Goal: Task Accomplishment & Management: Use online tool/utility

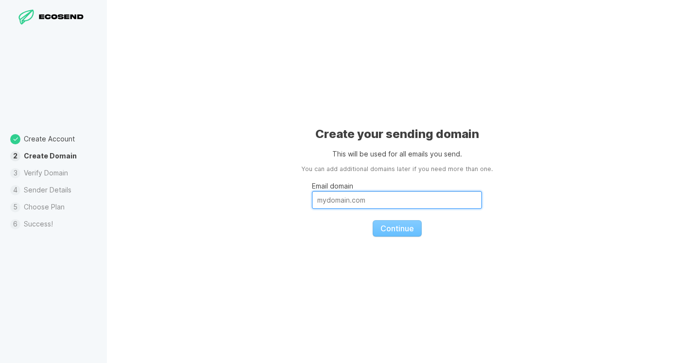
click at [435, 205] on input "Email domain" at bounding box center [397, 200] width 170 height 18
type input "d"
paste input "[URL][DOMAIN_NAME]"
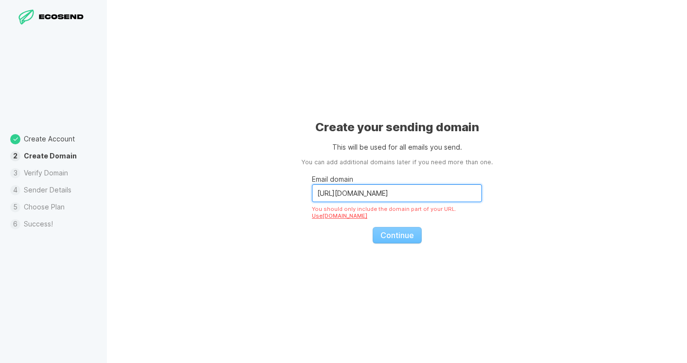
drag, startPoint x: 360, startPoint y: 195, endPoint x: 269, endPoint y: 198, distance: 90.9
click at [269, 198] on div "Create your sending domain This will be used for all emails you send. You can a…" at bounding box center [397, 181] width 580 height 363
click at [343, 196] on input "[URL][DOMAIN_NAME]" at bounding box center [397, 193] width 170 height 18
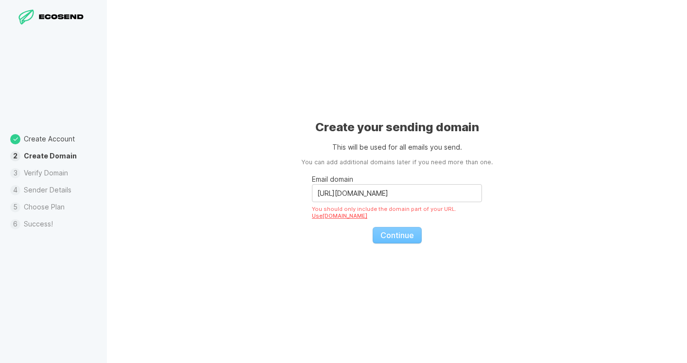
click at [341, 217] on link "Use [DOMAIN_NAME]" at bounding box center [339, 215] width 55 height 7
type input "[DOMAIN_NAME]"
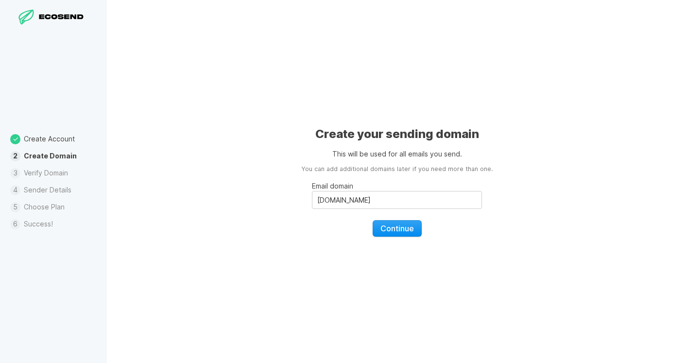
click at [399, 224] on span "Continue" at bounding box center [398, 229] width 34 height 10
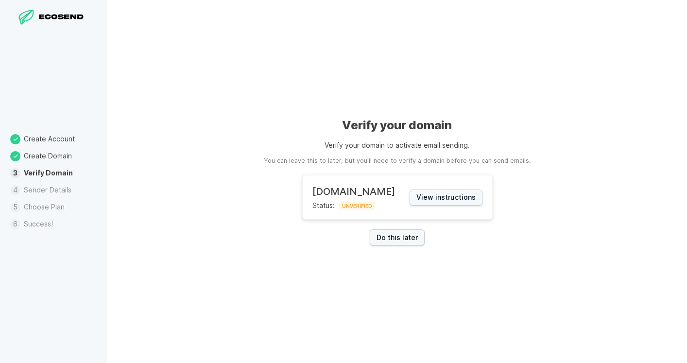
drag, startPoint x: 372, startPoint y: 162, endPoint x: 457, endPoint y: 161, distance: 85.6
click at [458, 161] on aside "You can leave this to later, but you'll need to verify a domain before you can …" at bounding box center [397, 161] width 267 height 9
click at [457, 161] on aside "You can leave this to later, but you'll need to verify a domain before you can …" at bounding box center [397, 161] width 267 height 9
click at [445, 199] on button "View instructions" at bounding box center [446, 198] width 73 height 16
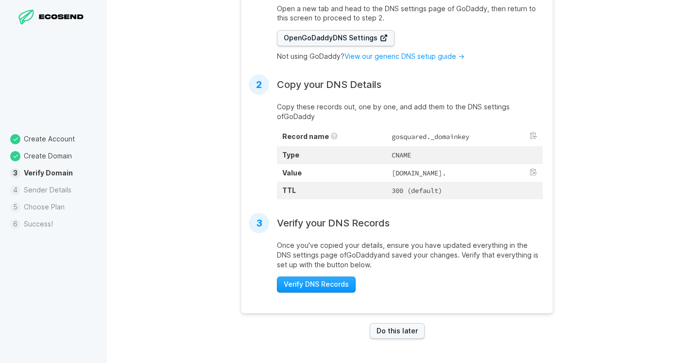
scroll to position [290, 0]
click at [395, 330] on link "Do this later" at bounding box center [397, 331] width 55 height 16
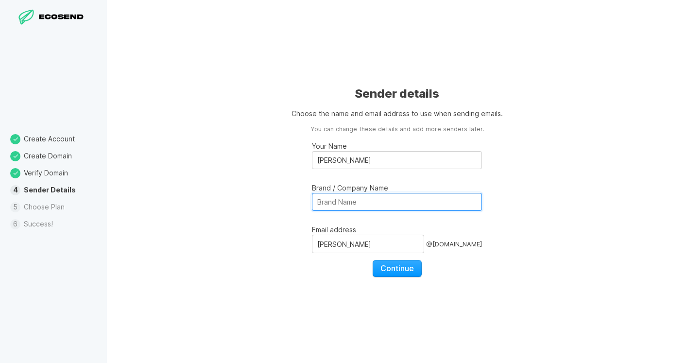
click at [414, 201] on input "Brand / Company Name" at bounding box center [397, 202] width 170 height 18
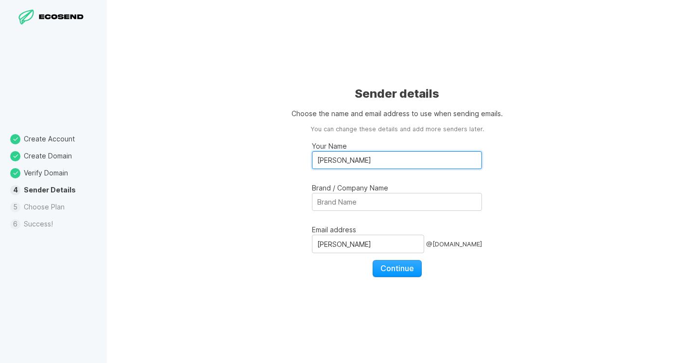
click at [415, 161] on input "[PERSON_NAME]" at bounding box center [397, 160] width 170 height 18
drag, startPoint x: 321, startPoint y: 161, endPoint x: 310, endPoint y: 160, distance: 10.7
click at [310, 160] on div "Sender details Choose the name and email address to use when sending emails. Yo…" at bounding box center [397, 181] width 580 height 363
type input "[PERSON_NAME]"
click at [280, 184] on div "Sender details Choose the name and email address to use when sending emails. Yo…" at bounding box center [397, 181] width 580 height 363
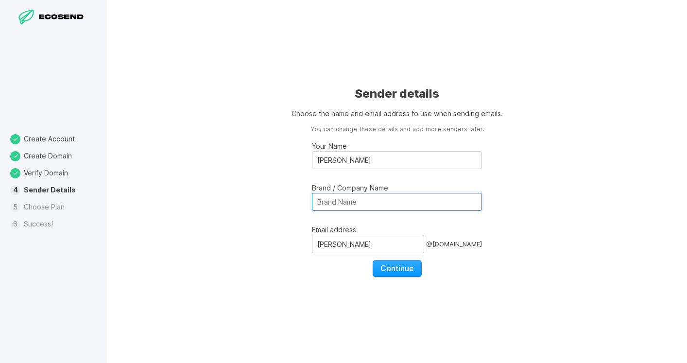
click at [358, 201] on input "Brand / Company Name" at bounding box center [397, 202] width 170 height 18
type input "Design Impact Studio"
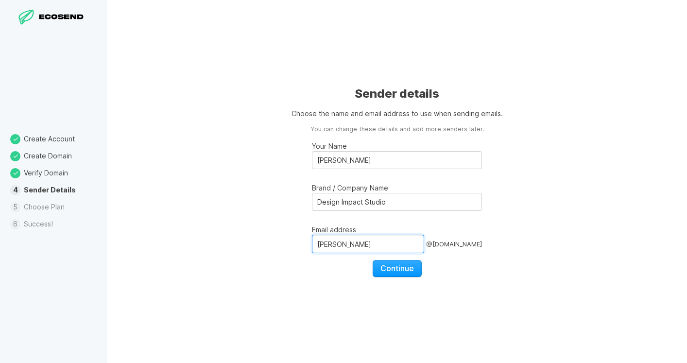
click at [356, 240] on input "[PERSON_NAME]" at bounding box center [368, 244] width 112 height 18
click at [533, 258] on div "Sender details Choose the name and email address to use when sending emails. Yo…" at bounding box center [397, 181] width 580 height 363
click at [396, 265] on span "Continue" at bounding box center [398, 269] width 34 height 10
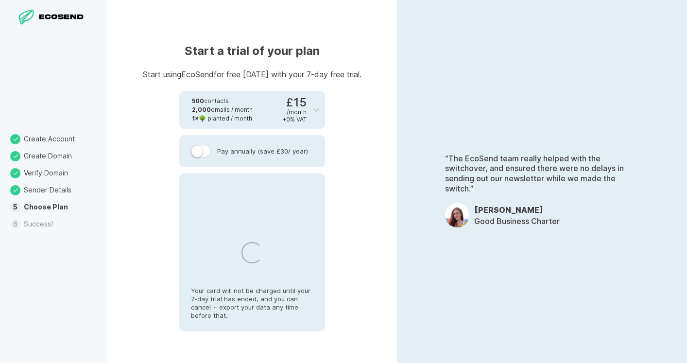
select select "GB"
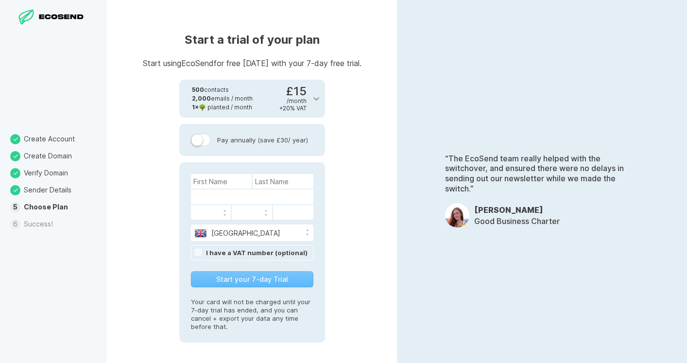
click at [316, 100] on icon at bounding box center [317, 99] width 6 height 3
click at [368, 60] on div "Start a trial of your plan Start using EcoSend for free [DATE] with your 7-day …" at bounding box center [252, 181] width 290 height 363
click at [205, 141] on label at bounding box center [201, 140] width 20 height 13
click at [0, 0] on input "Pay annually (save £30 / year)" at bounding box center [0, 0] width 0 height 0
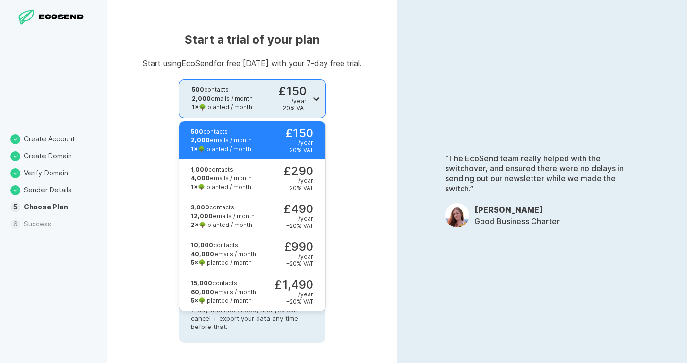
click at [316, 102] on icon at bounding box center [317, 99] width 10 height 10
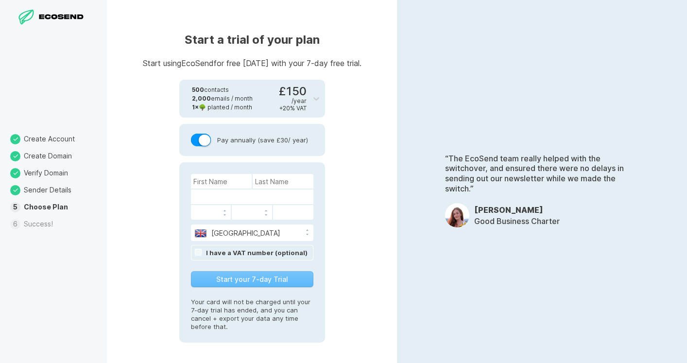
click at [349, 86] on div "Start a trial of your plan Start using EcoSend for free [DATE] with your 7-day …" at bounding box center [252, 181] width 290 height 363
click at [241, 179] on body "Design Impact Studio Setup Contacts Broadcasts Automated Messages Sequences For…" at bounding box center [343, 181] width 687 height 363
type input "[PERSON_NAME]"
click at [345, 187] on div "Start a trial of your plan Start using EcoSend for free [DATE] with your 7-day …" at bounding box center [252, 181] width 290 height 363
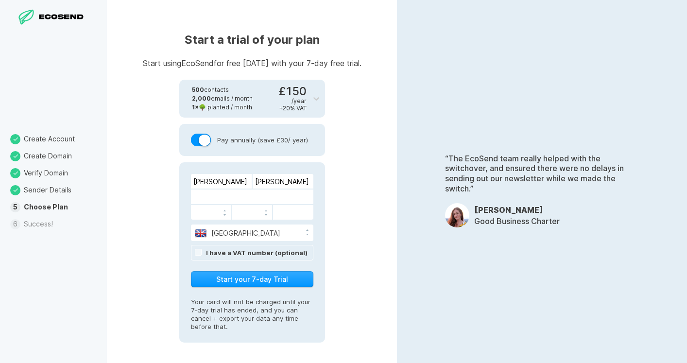
click at [285, 252] on link "I have a VAT number (optional)" at bounding box center [257, 253] width 102 height 8
paste input "488634732"
type input "488634732"
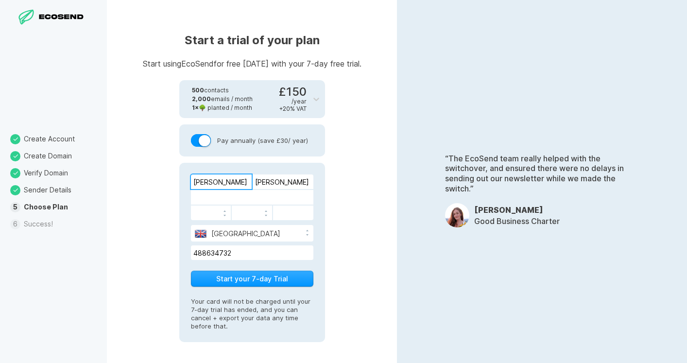
click at [234, 188] on input "[PERSON_NAME]" at bounding box center [221, 182] width 61 height 15
click at [364, 187] on div "Start a trial of your plan Start using EcoSend for free [DATE] with your 7-day …" at bounding box center [252, 181] width 290 height 363
click at [282, 281] on button "Start your 7-day Trial" at bounding box center [252, 279] width 123 height 16
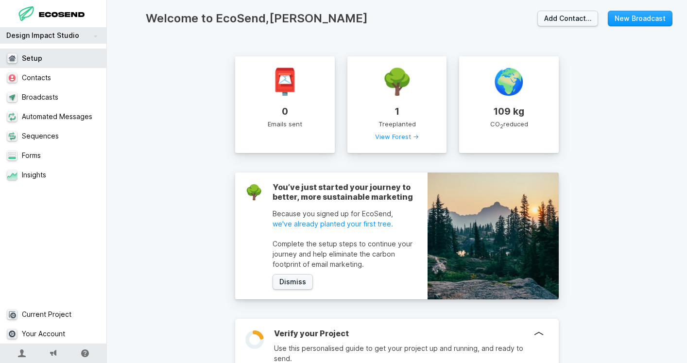
click at [630, 232] on div "Welcome to EcoSend, [PERSON_NAME] Contact… New Broadcast 📮 0 Emails sent 🌳 1 Tr…" at bounding box center [397, 181] width 580 height 363
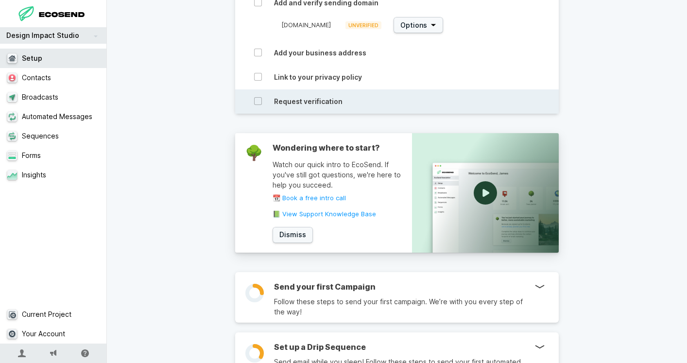
scroll to position [452, 0]
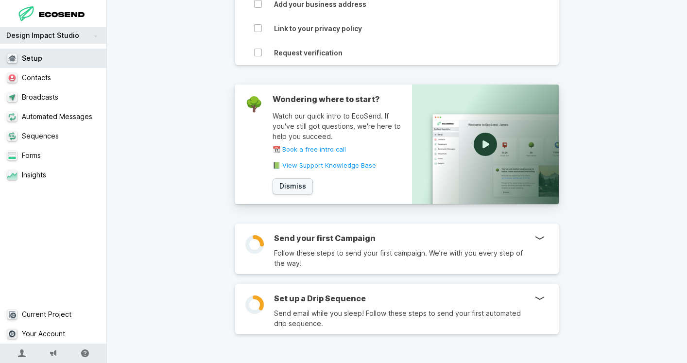
click at [321, 294] on h3 "Set up a Drip Sequence" at bounding box center [404, 299] width 261 height 10
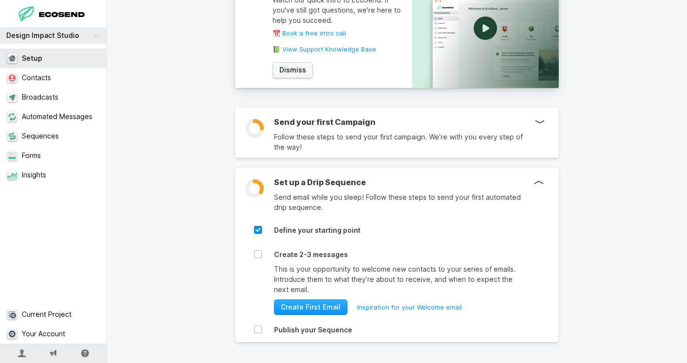
scroll to position [576, 0]
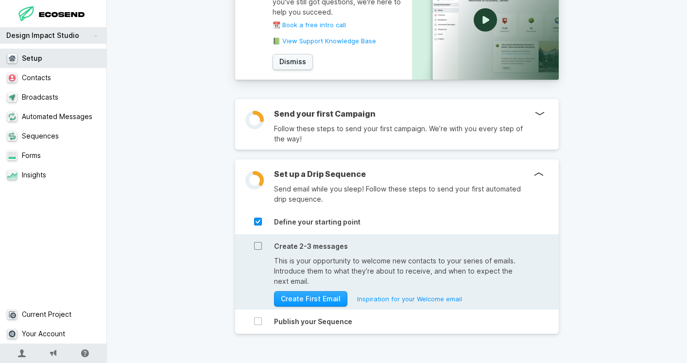
click at [257, 245] on icon at bounding box center [258, 246] width 8 height 8
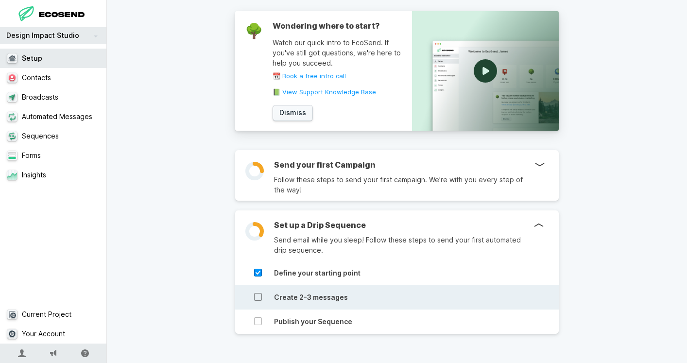
scroll to position [525, 0]
click at [260, 298] on icon at bounding box center [258, 298] width 8 height 8
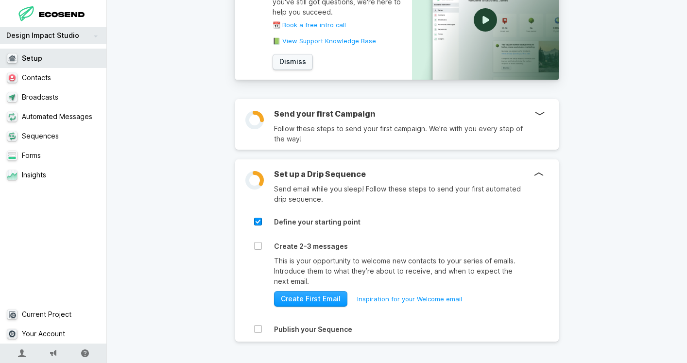
click at [320, 133] on p "Follow these steps to send your first campaign. We’re with you every step of th…" at bounding box center [404, 133] width 261 height 20
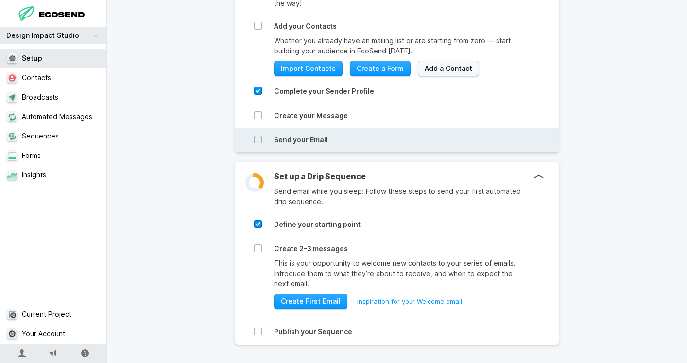
scroll to position [708, 0]
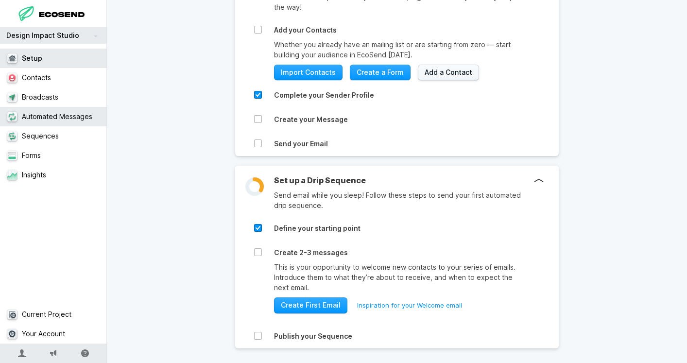
click at [76, 114] on link "Automated Messages" at bounding box center [53, 116] width 107 height 19
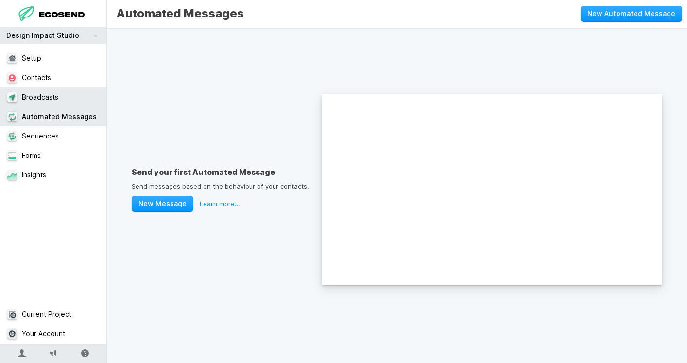
click at [28, 103] on link "Broadcasts" at bounding box center [53, 97] width 107 height 19
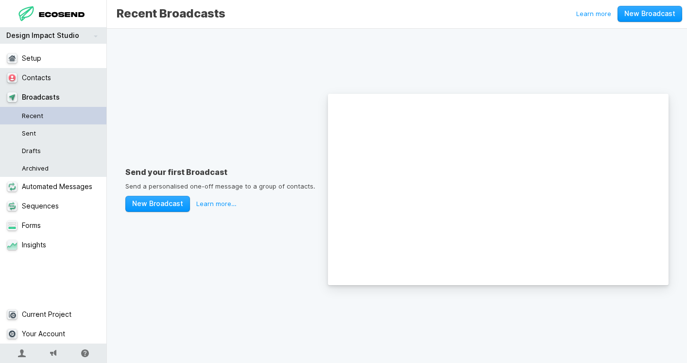
click at [43, 82] on link "Contacts" at bounding box center [53, 77] width 107 height 19
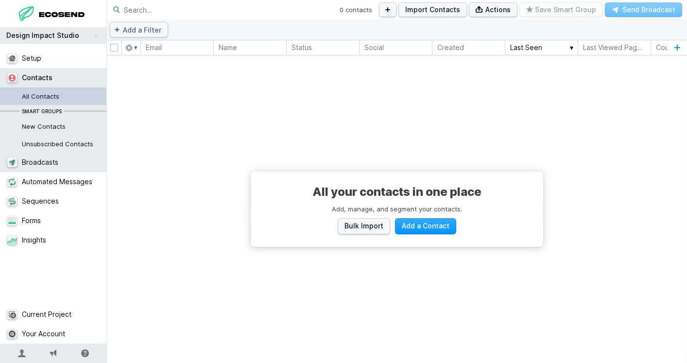
click at [47, 160] on link "Broadcasts" at bounding box center [53, 162] width 107 height 19
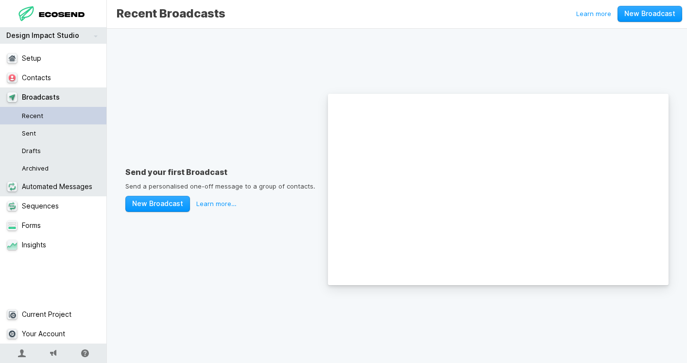
click at [46, 187] on link "Automated Messages" at bounding box center [53, 186] width 107 height 19
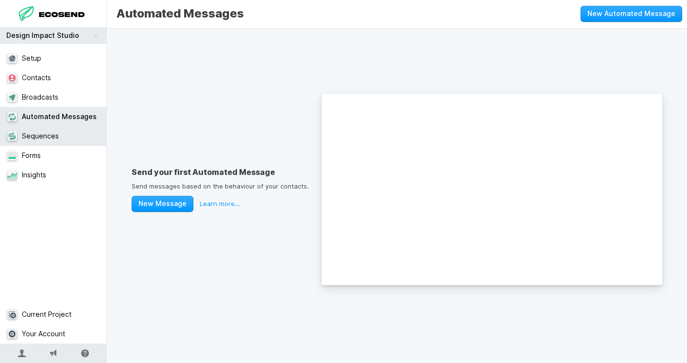
click at [65, 134] on link "Sequences" at bounding box center [53, 135] width 107 height 19
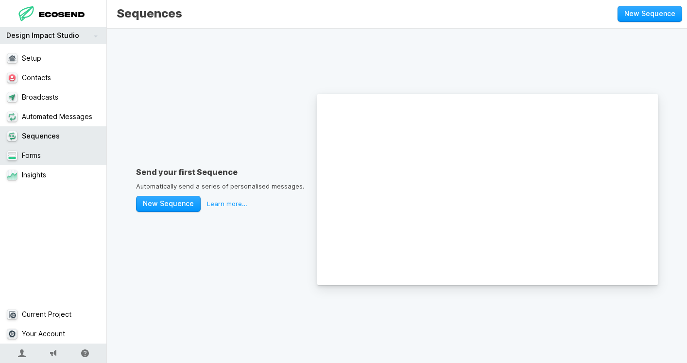
click at [37, 160] on link "Forms" at bounding box center [53, 155] width 107 height 19
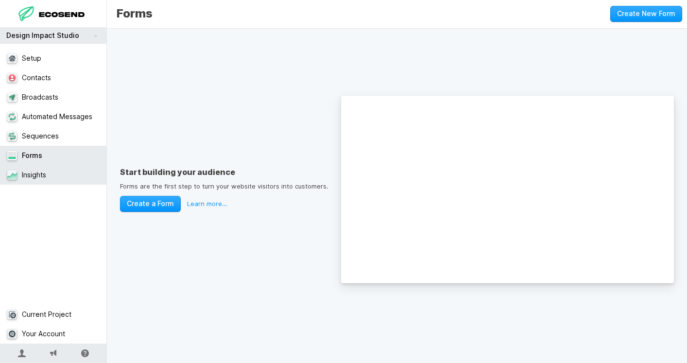
click at [28, 181] on link "Insights" at bounding box center [53, 174] width 107 height 19
select select "30"
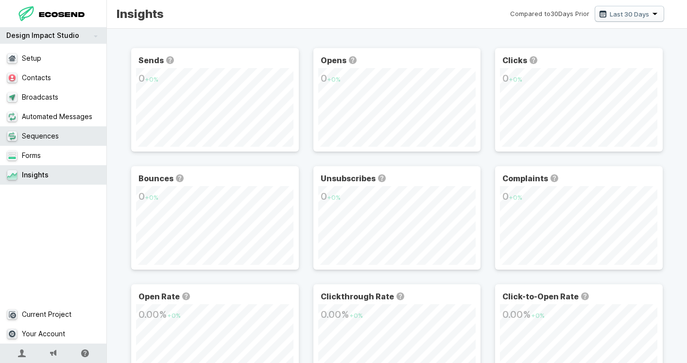
click at [36, 136] on link "Sequences" at bounding box center [53, 135] width 107 height 19
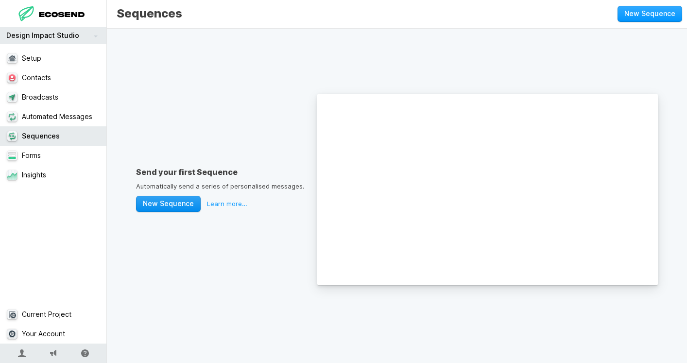
click at [180, 200] on button "New Sequence" at bounding box center [168, 204] width 65 height 16
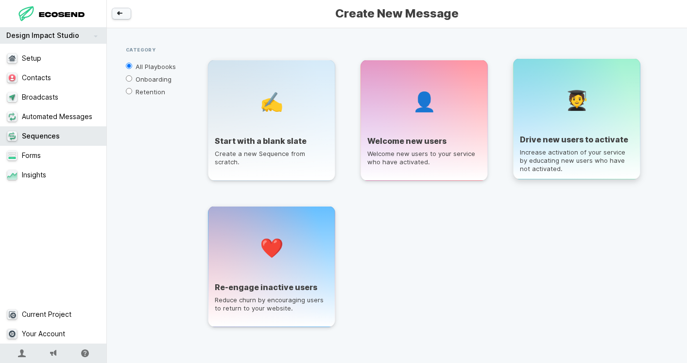
click at [562, 157] on p "Increase activation of your service by educating new users who have not activat…" at bounding box center [577, 163] width 114 height 31
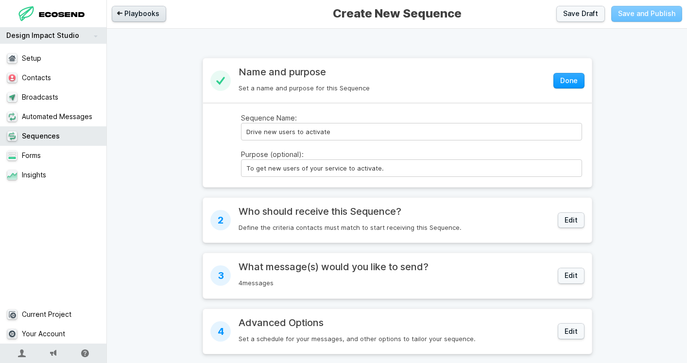
click at [150, 18] on link "Playbooks" at bounding box center [139, 14] width 54 height 16
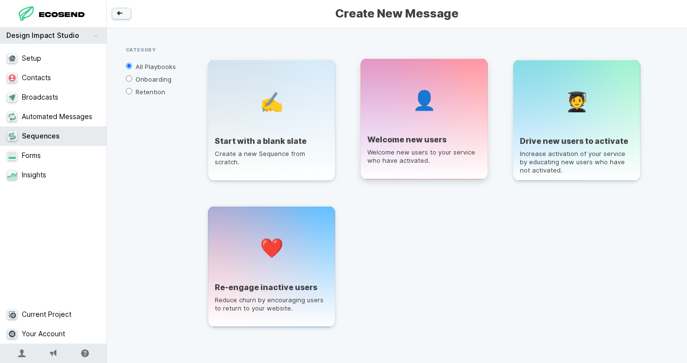
click at [386, 130] on div "👤" at bounding box center [425, 100] width 114 height 70
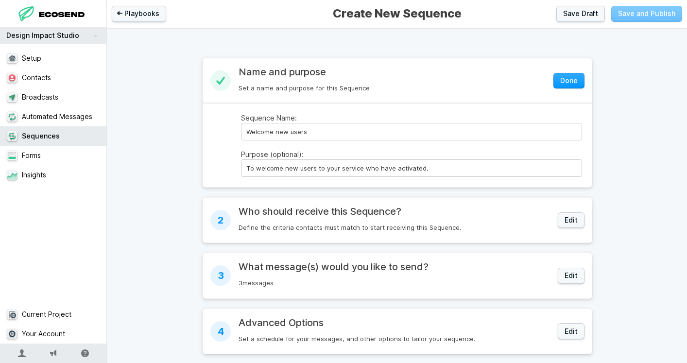
click at [363, 279] on div "3 messages" at bounding box center [395, 283] width 313 height 8
click at [567, 274] on button "Edit" at bounding box center [571, 276] width 27 height 16
select select "1"
select select "day"
select select "1"
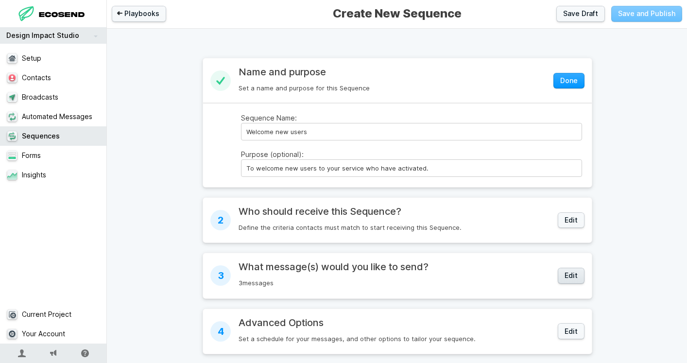
select select "day"
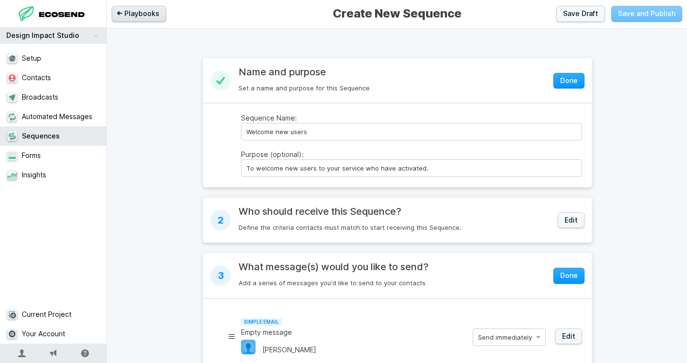
click at [153, 16] on link "Playbooks" at bounding box center [139, 14] width 54 height 16
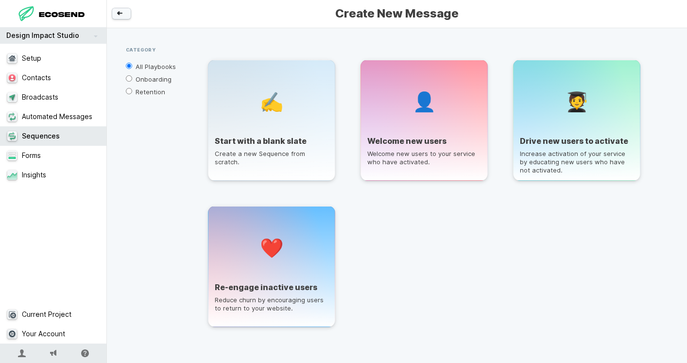
click at [490, 271] on div "✍️ Start with a blank slate Create a new Sequence from scratch. 👤 Welcome new u…" at bounding box center [431, 193] width 473 height 293
click at [566, 170] on p "Increase activation of your service by educating new users who have not activat…" at bounding box center [577, 163] width 114 height 31
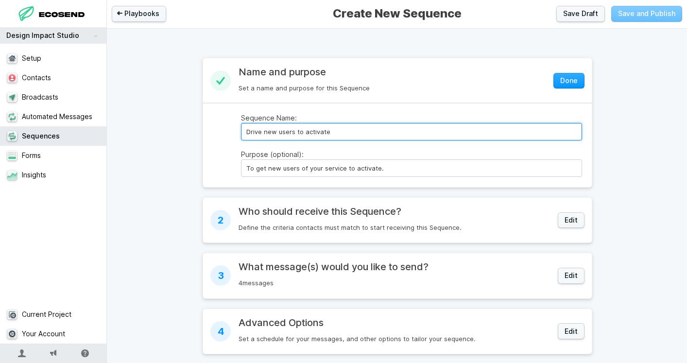
click at [393, 129] on input "Drive new users to activate" at bounding box center [411, 132] width 341 height 18
click at [254, 128] on input "Drive new users to activate" at bounding box center [411, 132] width 341 height 18
type input "L"
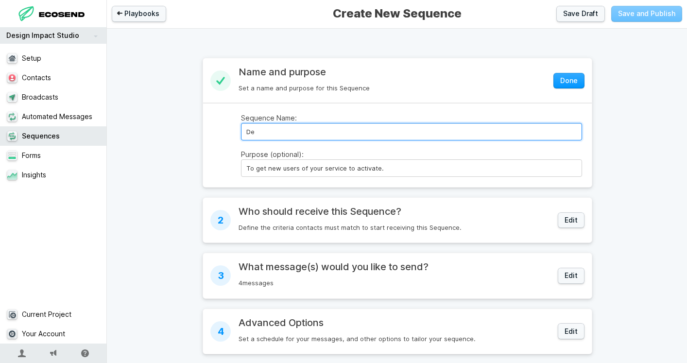
type input "D"
type input "Declutter your website - lead magnet"
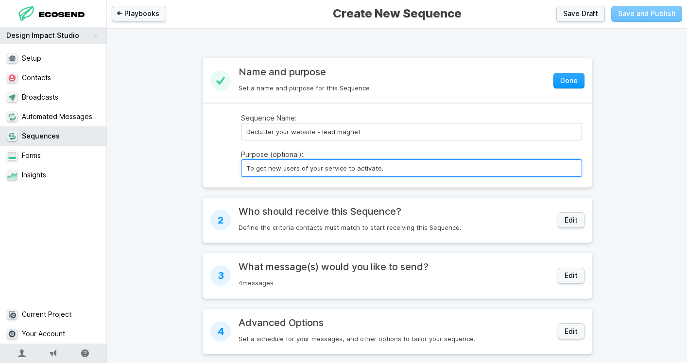
click at [270, 166] on input "To get new users of your service to activate." at bounding box center [411, 168] width 341 height 18
click at [308, 166] on input "To get new users of your service to activate." at bounding box center [411, 168] width 341 height 18
drag, startPoint x: 426, startPoint y: 162, endPoint x: 243, endPoint y: 168, distance: 183.4
click at [243, 168] on input "To get new users of your service to activate." at bounding box center [411, 168] width 341 height 18
drag, startPoint x: 243, startPoint y: 168, endPoint x: 388, endPoint y: 166, distance: 145.4
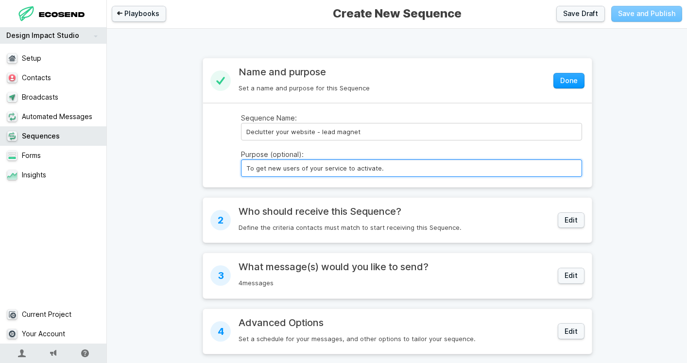
click at [389, 167] on input "To get new users of your service to activate." at bounding box center [411, 168] width 341 height 18
type input "To share the freebie, talk them through the steps and share more about us."
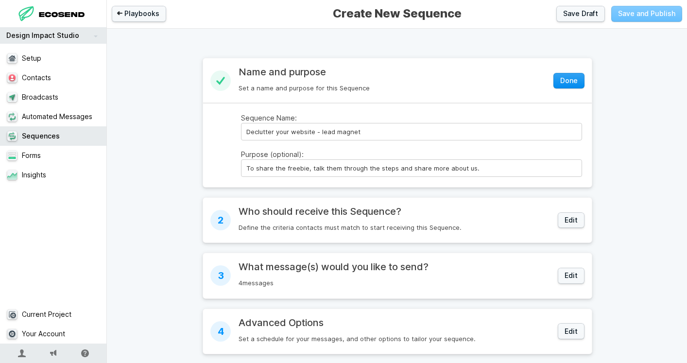
click at [564, 85] on button "Done" at bounding box center [569, 81] width 31 height 16
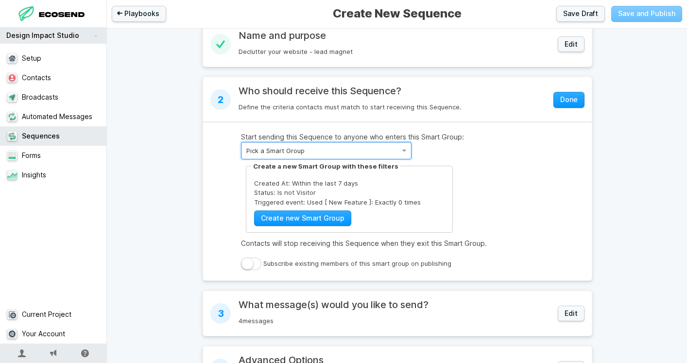
scroll to position [36, 0]
click at [406, 152] on select "Pick a Smart Group New Contacts Unsubscribed Contacts" at bounding box center [326, 151] width 171 height 18
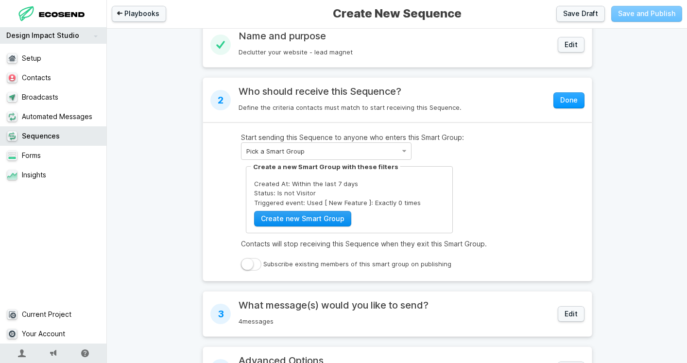
click at [332, 217] on link "Create new Smart Group" at bounding box center [302, 219] width 97 height 16
select select "days"
select select "visitor"
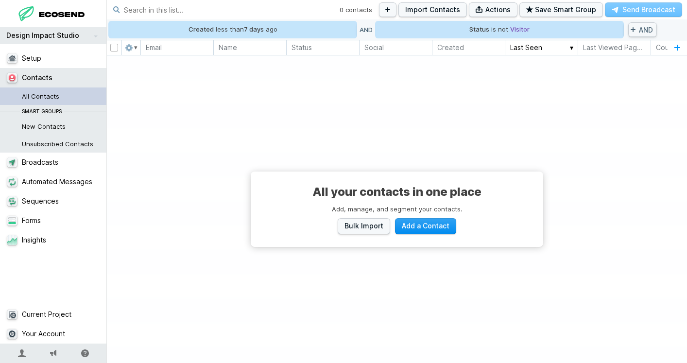
click at [433, 222] on span "Add a Contact" at bounding box center [426, 226] width 48 height 10
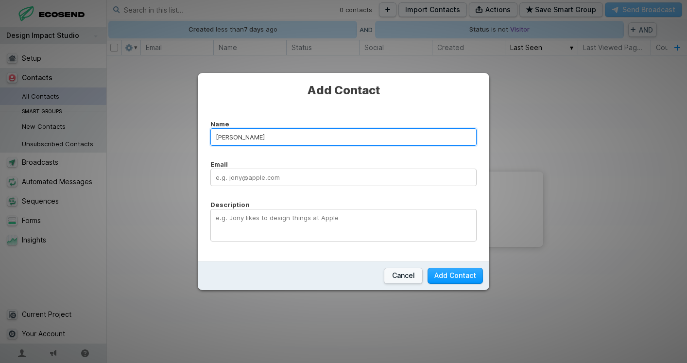
type input "[PERSON_NAME]"
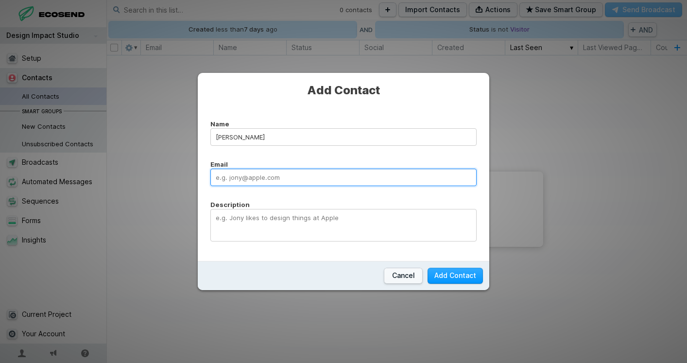
click at [286, 182] on input "Email" at bounding box center [344, 178] width 266 height 18
type input "[EMAIL_ADDRESS][DOMAIN_NAME]"
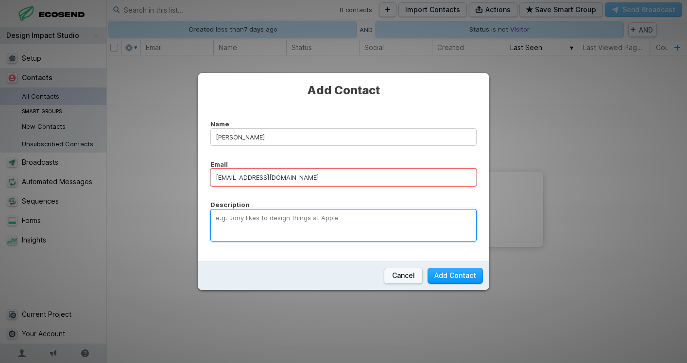
click at [282, 219] on textarea "Description" at bounding box center [344, 225] width 266 height 33
type textarea "[PERSON_NAME]'s personal email"
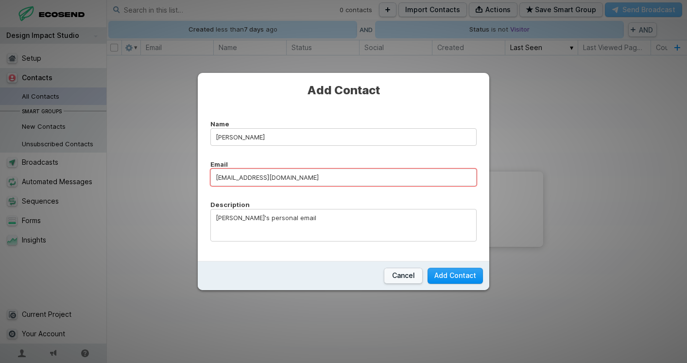
click at [468, 277] on button "Add Contact" at bounding box center [455, 276] width 55 height 16
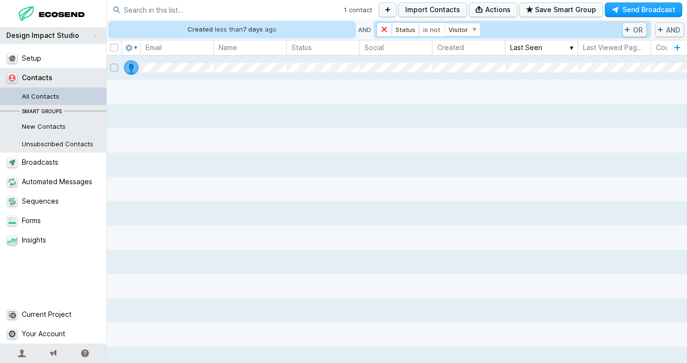
click at [516, 30] on div "× Status is not Contact Visitor Lead Customer Visitor" at bounding box center [498, 29] width 243 height 15
click at [471, 33] on select "Contact Visitor Lead Customer" at bounding box center [462, 30] width 35 height 12
click at [385, 31] on link "×" at bounding box center [385, 29] width 16 height 15
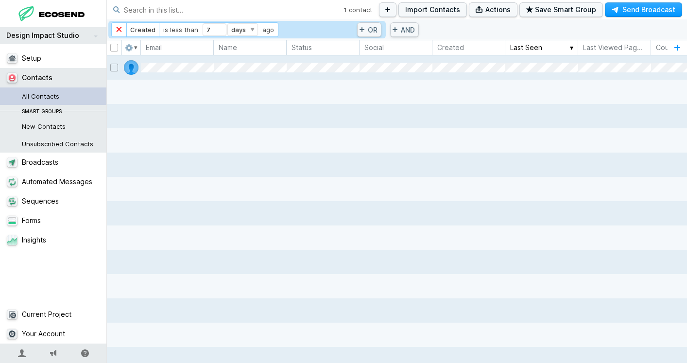
click at [163, 30] on span "is less than" at bounding box center [180, 30] width 35 height 6
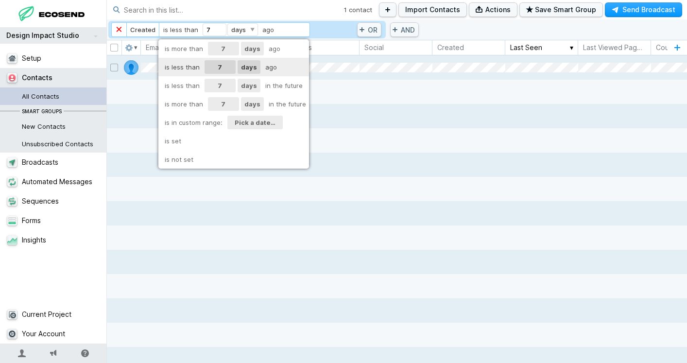
click at [152, 31] on div at bounding box center [343, 181] width 687 height 363
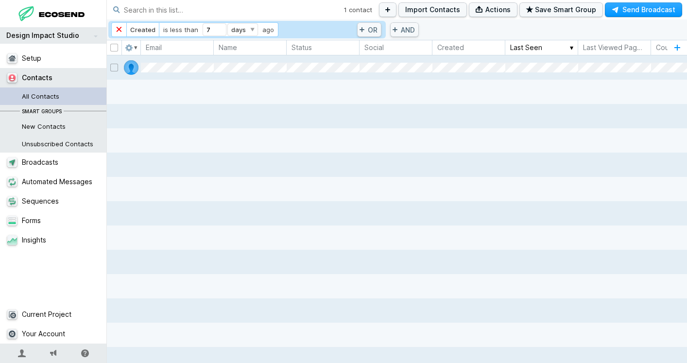
click at [152, 31] on strong "Created" at bounding box center [142, 30] width 25 height 6
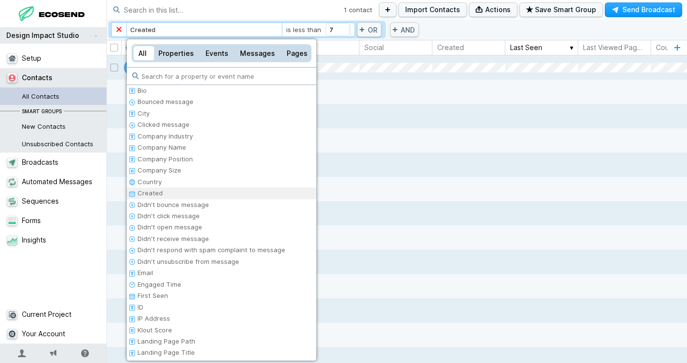
click at [152, 31] on div at bounding box center [343, 181] width 687 height 363
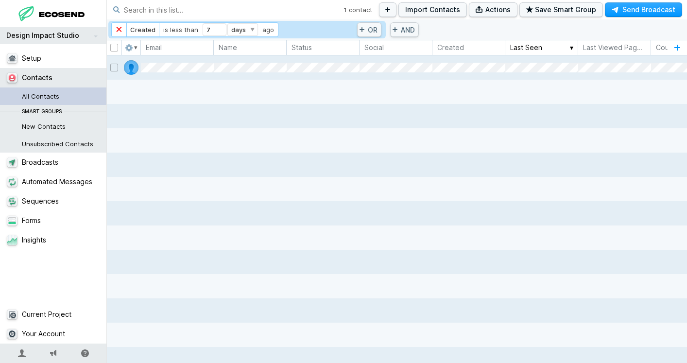
click at [135, 29] on strong "Created" at bounding box center [142, 30] width 25 height 6
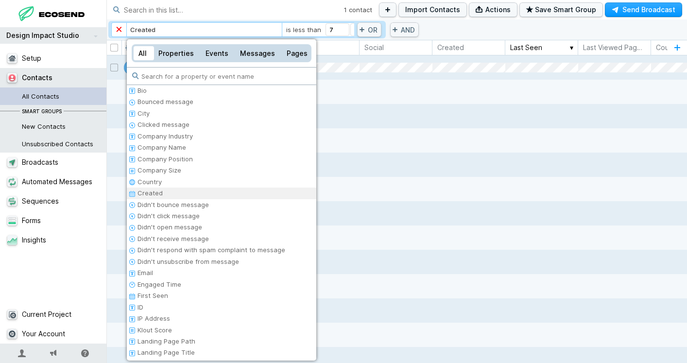
click at [408, 27] on div at bounding box center [343, 181] width 687 height 363
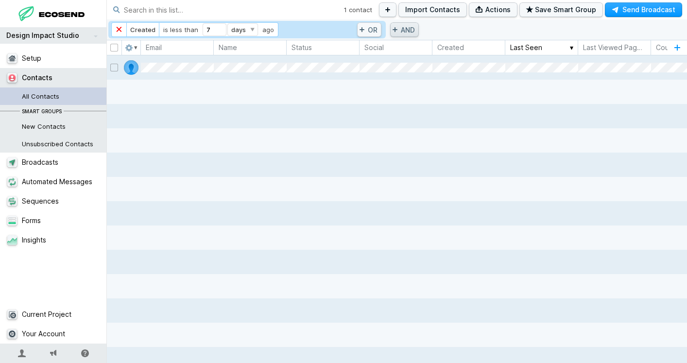
click at [405, 28] on button "and" at bounding box center [404, 29] width 29 height 15
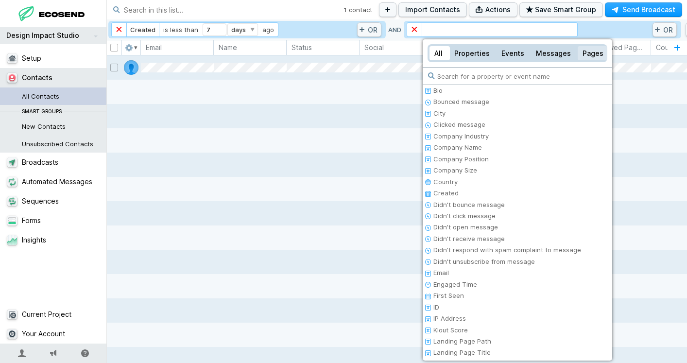
click at [592, 57] on div "Pages" at bounding box center [593, 53] width 31 height 14
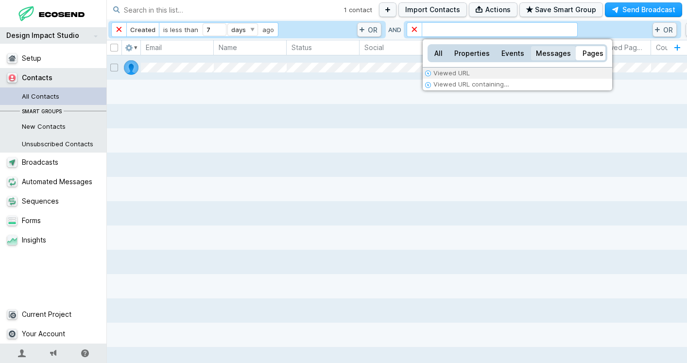
click at [556, 59] on div "Messages" at bounding box center [553, 53] width 45 height 14
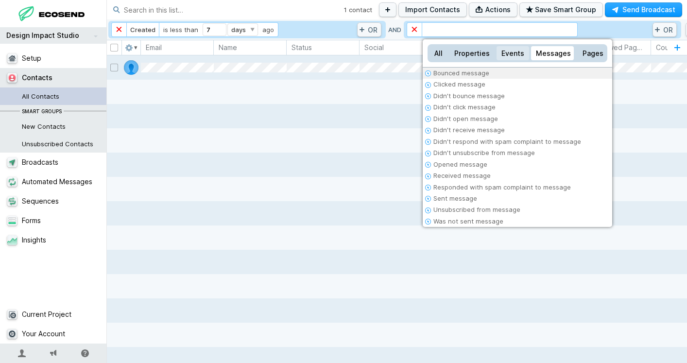
click at [516, 58] on div "Events" at bounding box center [513, 53] width 33 height 14
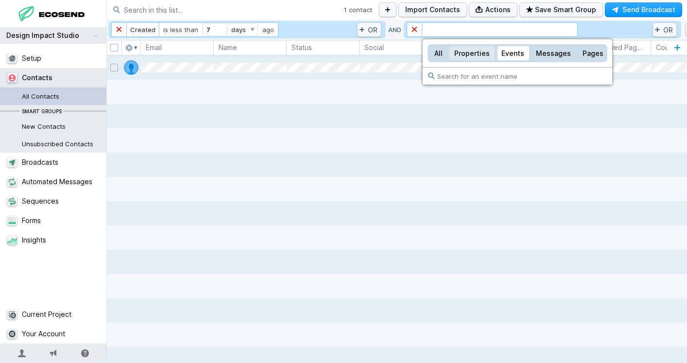
click at [478, 55] on div "Properties" at bounding box center [472, 53] width 45 height 14
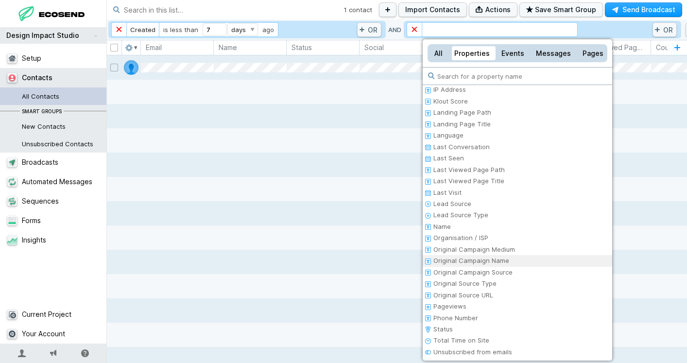
scroll to position [158, 0]
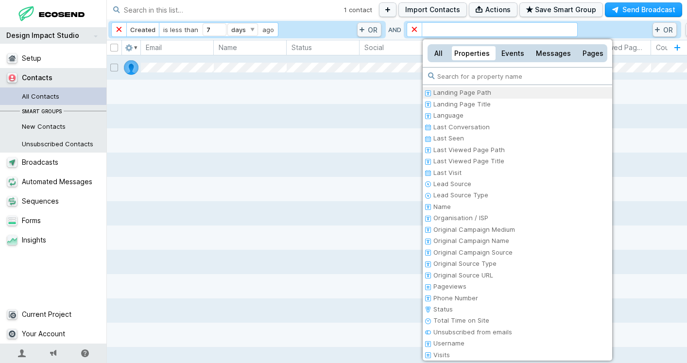
click at [482, 95] on li "Landing Page Path" at bounding box center [518, 92] width 190 height 11
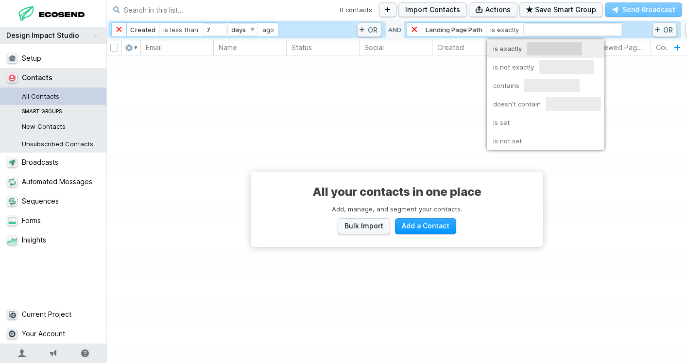
click at [442, 142] on div at bounding box center [343, 181] width 687 height 363
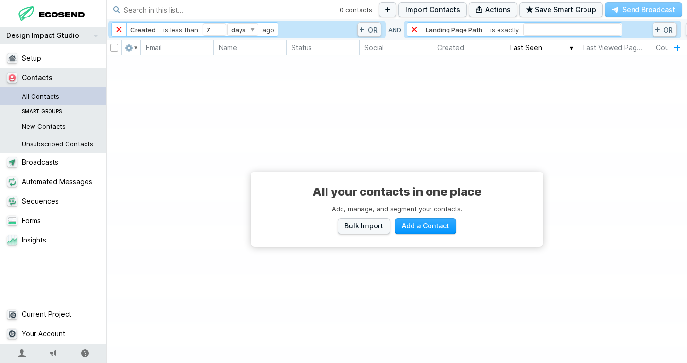
click at [417, 32] on link "×" at bounding box center [415, 29] width 16 height 15
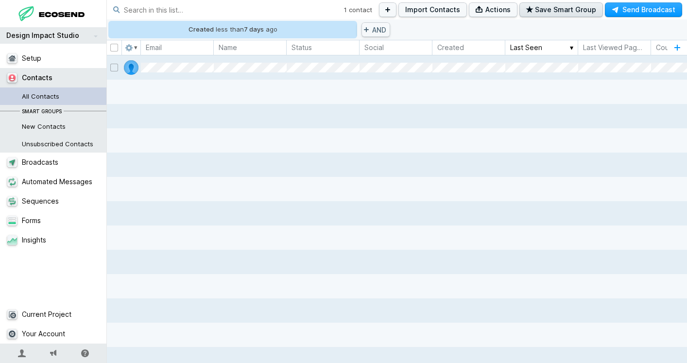
click at [554, 13] on button "Save Smart Group" at bounding box center [562, 9] width 84 height 15
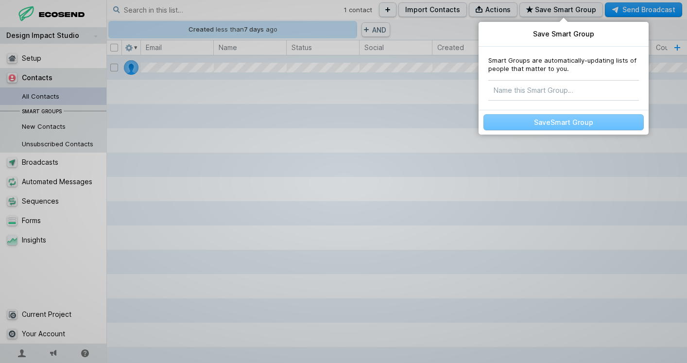
click at [551, 88] on input at bounding box center [564, 90] width 151 height 19
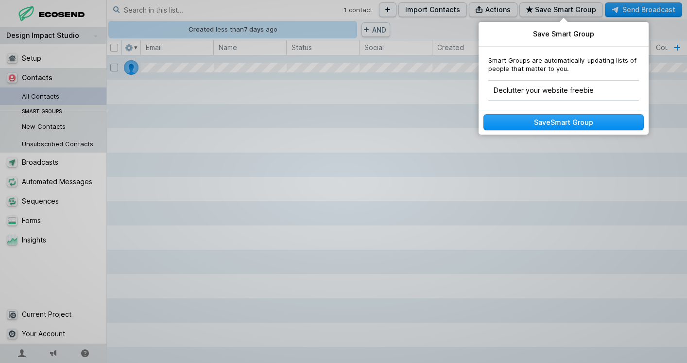
type input "Declutter your website freebie"
click at [589, 124] on button "Save Smart Group" at bounding box center [564, 122] width 160 height 16
select select "days"
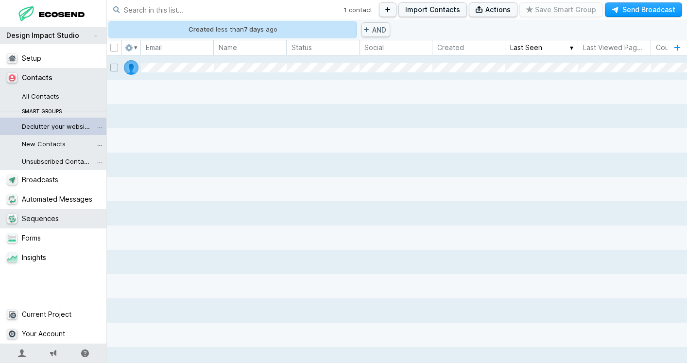
click at [49, 219] on link "Sequences" at bounding box center [53, 218] width 107 height 19
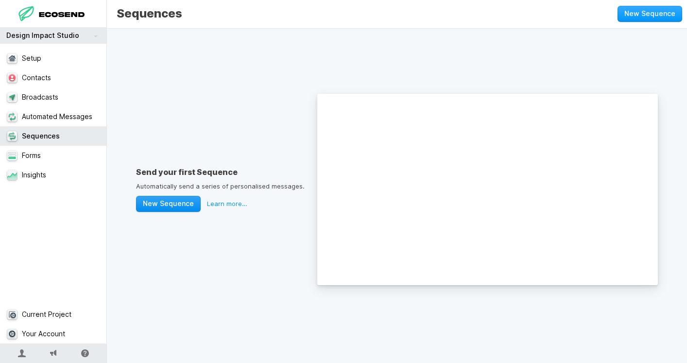
click at [177, 205] on button "New Sequence" at bounding box center [168, 204] width 65 height 16
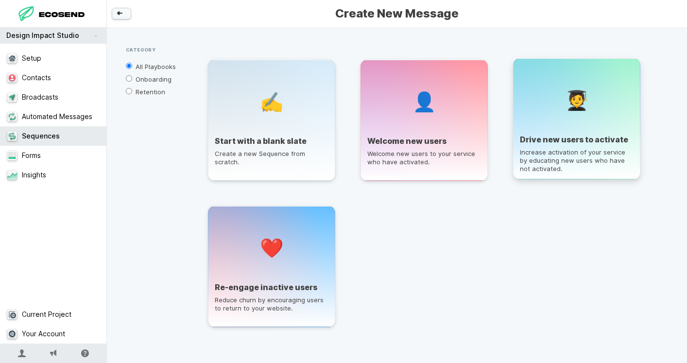
click at [537, 154] on p "Increase activation of your service by educating new users who have not activat…" at bounding box center [577, 163] width 114 height 31
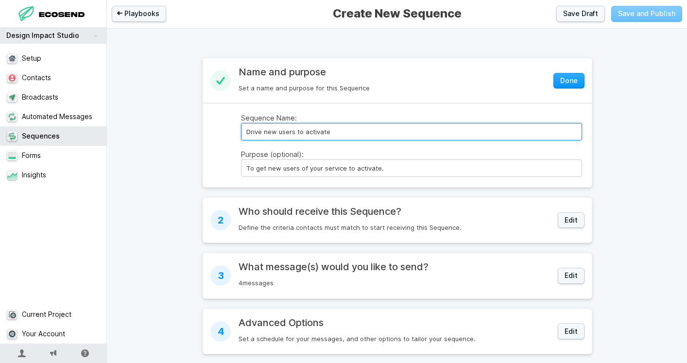
drag, startPoint x: 340, startPoint y: 131, endPoint x: 232, endPoint y: 133, distance: 108.4
click at [232, 133] on main "Sequence Name: Drive new users to activate Purpose (optional): To get new users…" at bounding box center [397, 145] width 389 height 84
type input "Declutter your website freebie"
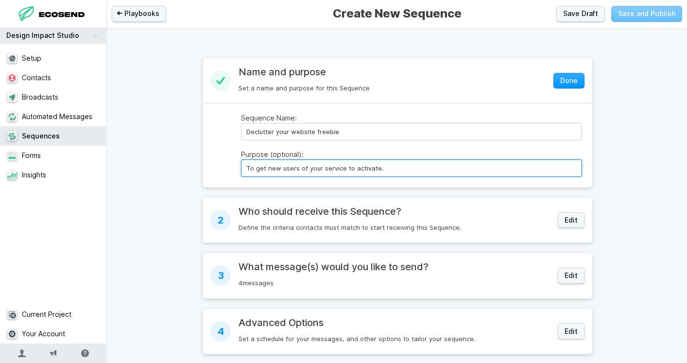
click at [287, 169] on input "To get new users of your service to activate." at bounding box center [411, 168] width 341 height 18
drag, startPoint x: 393, startPoint y: 165, endPoint x: 236, endPoint y: 165, distance: 156.5
click at [236, 165] on main "Sequence Name: Declutter your website freebie Purpose (optional): To get new us…" at bounding box center [397, 145] width 389 height 84
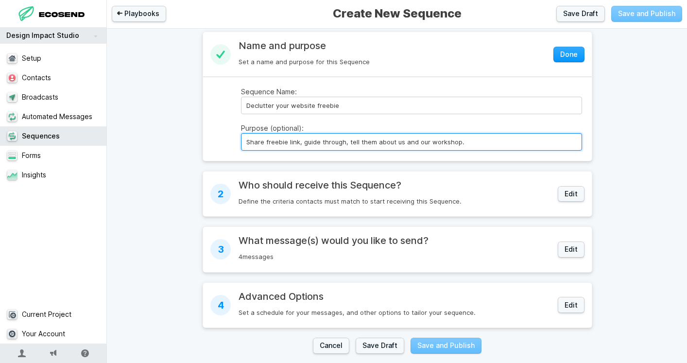
scroll to position [33, 0]
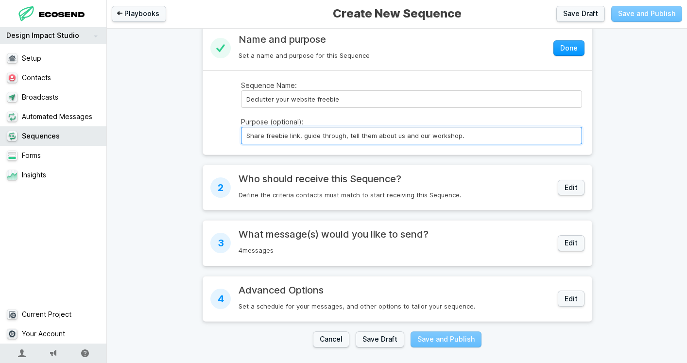
click at [429, 136] on input "Share freebie link, guide through, tell them about us and our workshop." at bounding box center [411, 136] width 341 height 18
drag, startPoint x: 435, startPoint y: 135, endPoint x: 477, endPoint y: 135, distance: 42.8
click at [477, 135] on input "Share freebie link, guide through, tell them about us and our workshop." at bounding box center [411, 136] width 341 height 18
type input "Share freebie link, guide through, tell them about us and our website diagnosti…"
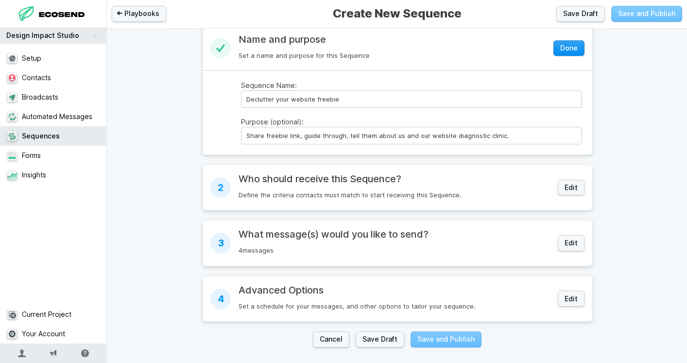
click at [574, 48] on button "Done" at bounding box center [569, 48] width 31 height 16
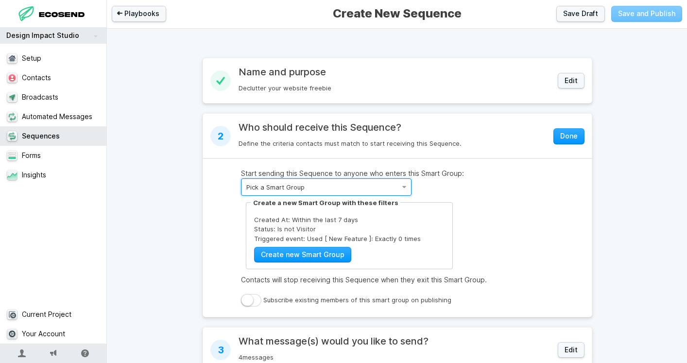
scroll to position [16, 0]
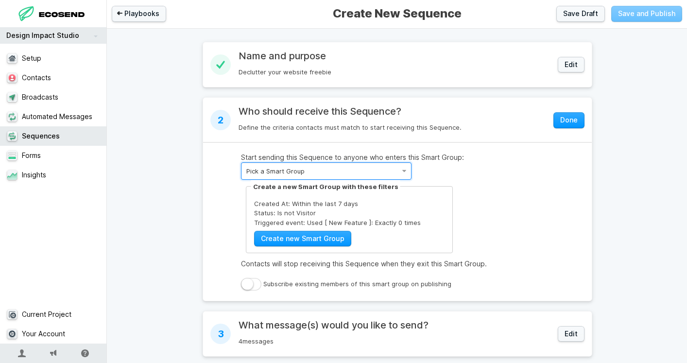
click at [404, 169] on select "Pick a Smart Group Declutter your website freebie New Contacts Unsubscribed Con…" at bounding box center [326, 171] width 171 height 18
select select "declutter-your-website-freebie"
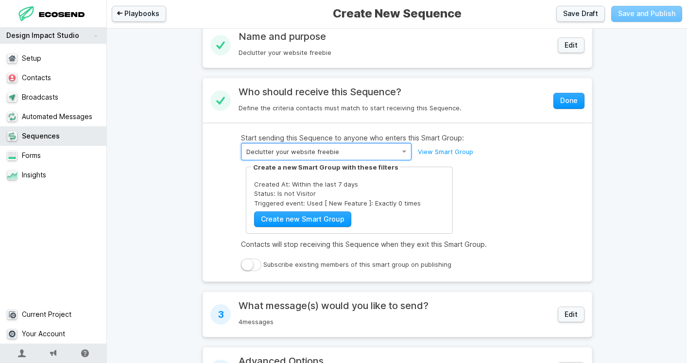
scroll to position [42, 0]
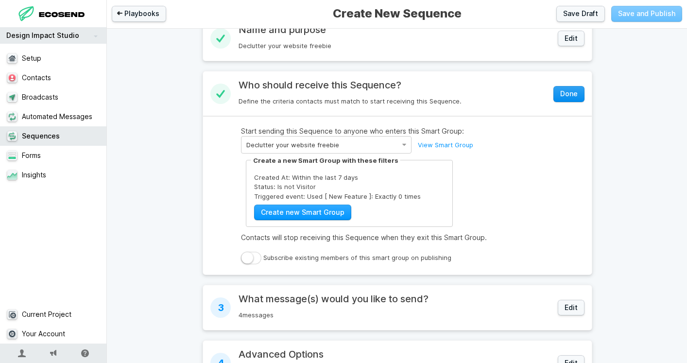
click at [573, 97] on button "Done" at bounding box center [569, 94] width 31 height 16
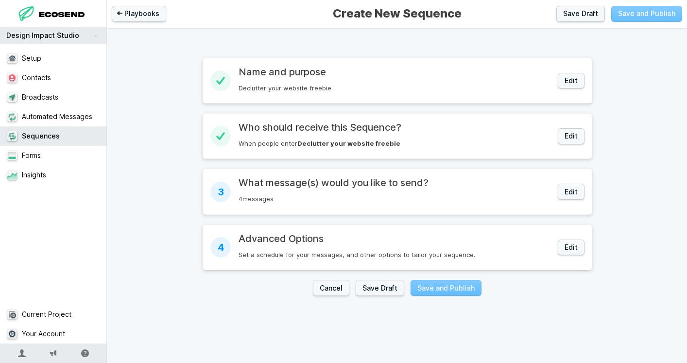
scroll to position [0, 0]
select select "1"
select select "hour"
select select "1"
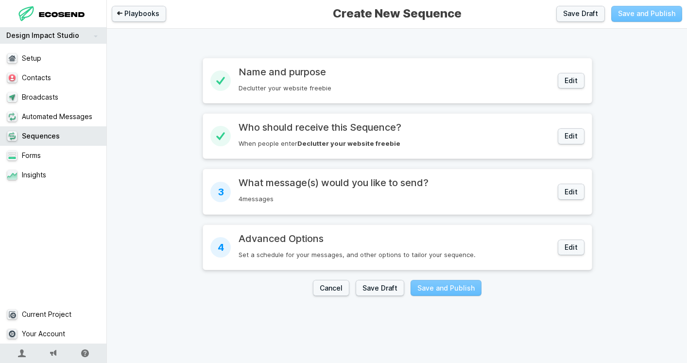
select select "day"
select select "1"
select select "day"
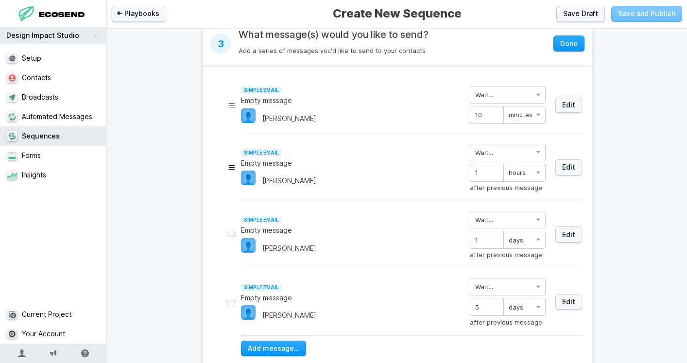
scroll to position [146, 0]
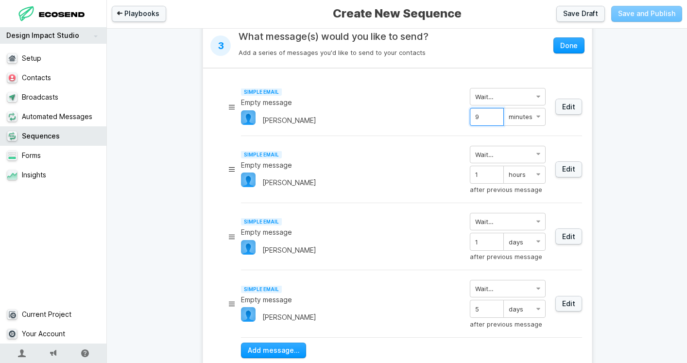
click at [494, 120] on input "9" at bounding box center [487, 117] width 34 height 18
click at [495, 119] on input "8" at bounding box center [487, 117] width 34 height 18
click at [495, 119] on input "7" at bounding box center [487, 117] width 34 height 18
click at [495, 119] on input "6" at bounding box center [487, 117] width 34 height 18
type input "5"
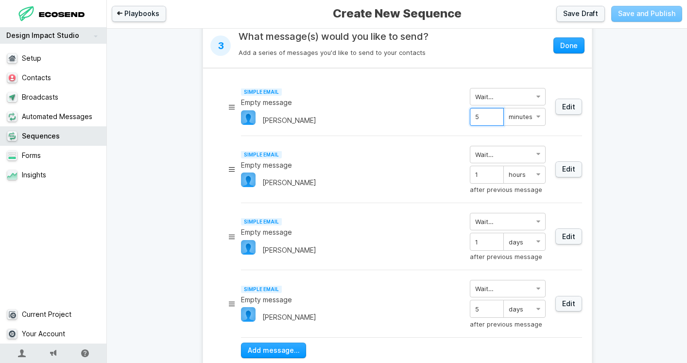
click at [495, 119] on input "5" at bounding box center [487, 117] width 34 height 18
click at [557, 126] on li "Simple Email Empty message [PERSON_NAME] immediately Wait… 5 minutes hours days…" at bounding box center [411, 107] width 341 height 58
click at [533, 173] on select "minutes hours days" at bounding box center [525, 175] width 42 height 18
select select "day"
click at [492, 175] on input "1" at bounding box center [487, 175] width 34 height 18
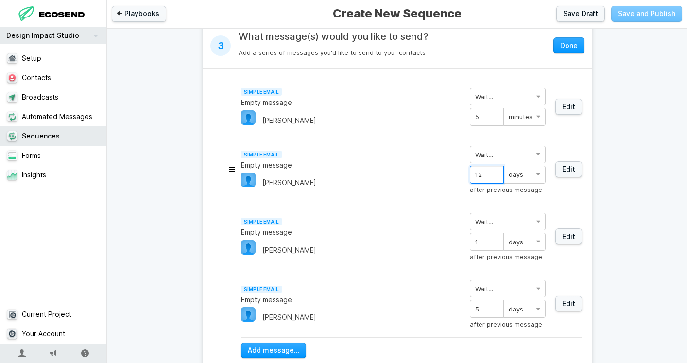
type input "1"
select select "0"
type input "0"
select select "1"
type input "2"
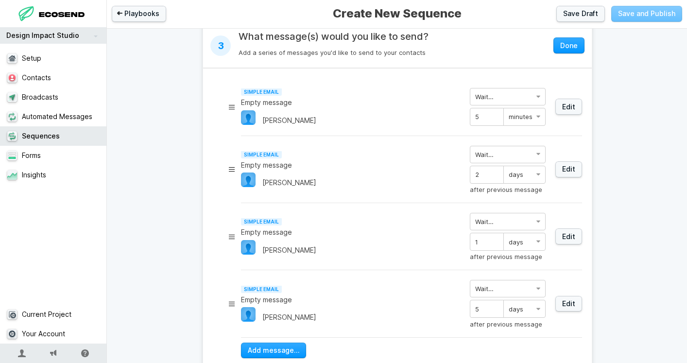
click at [554, 191] on div "Simple Email Empty message [PERSON_NAME] immediately Wait… 2 minutes hours days…" at bounding box center [411, 169] width 341 height 47
click at [488, 241] on input "1" at bounding box center [487, 242] width 34 height 18
select select "0"
type input "0"
select select "1"
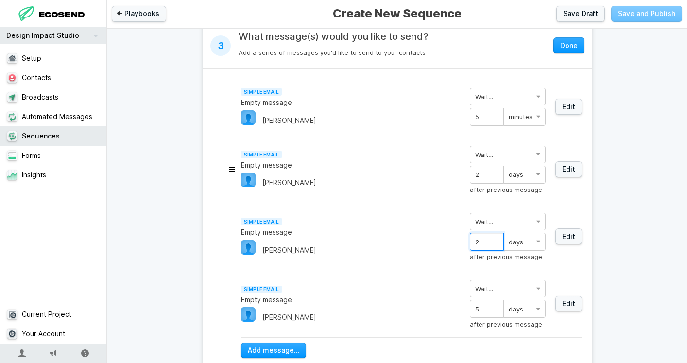
type input "2"
click at [490, 308] on input "5" at bounding box center [487, 309] width 34 height 18
select select "0"
type input "0"
select select "1"
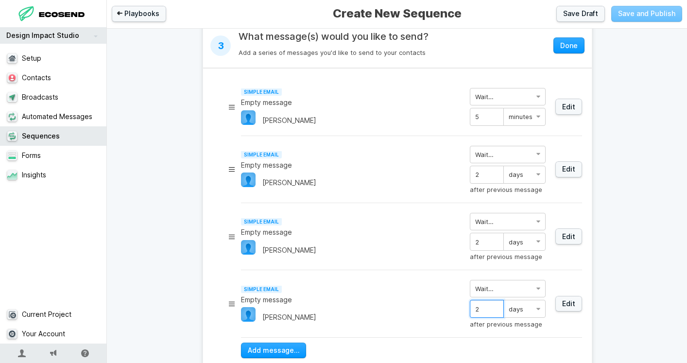
type input "2"
click at [429, 292] on div "Simple Email Empty message [PERSON_NAME]" at bounding box center [350, 304] width 219 height 36
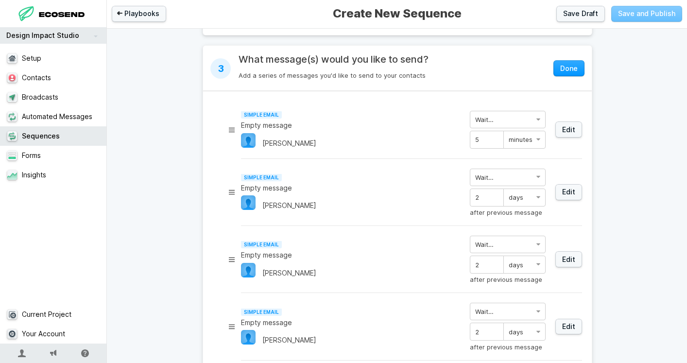
scroll to position [120, 0]
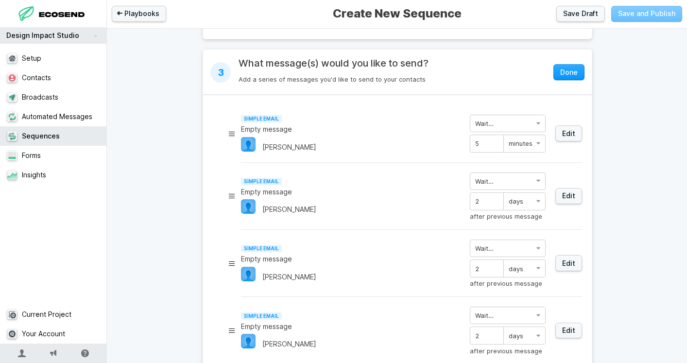
click at [269, 130] on p "Empty message" at bounding box center [350, 129] width 219 height 10
click at [571, 136] on link "Edit" at bounding box center [569, 133] width 27 height 16
select select "1"
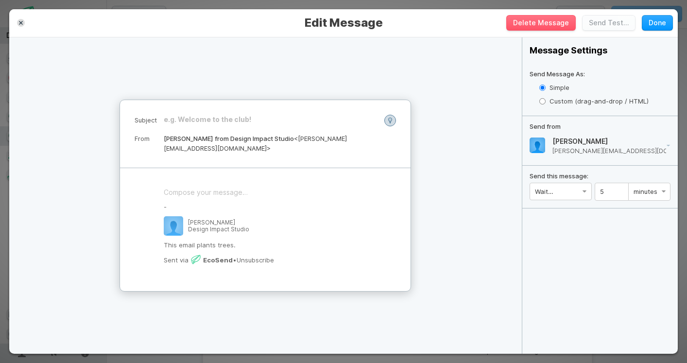
click at [568, 103] on label "Custom (drag-and-drop / HTML)" at bounding box center [606, 101] width 132 height 14
click at [546, 103] on input "Custom (drag-and-drop / HTML)" at bounding box center [543, 101] width 6 height 6
radio input "true"
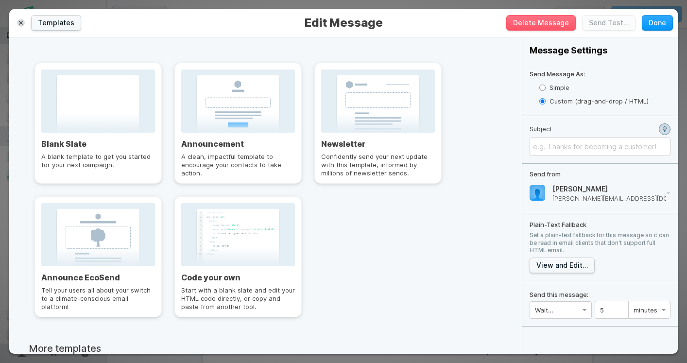
click at [560, 90] on label "Simple" at bounding box center [606, 88] width 132 height 14
click at [546, 90] on input "Simple" at bounding box center [543, 88] width 6 height 6
radio input "true"
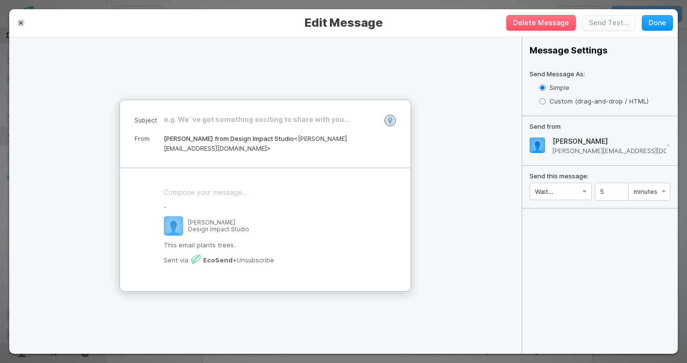
click at [557, 102] on label "Custom (drag-and-drop / HTML)" at bounding box center [606, 101] width 132 height 14
click at [546, 102] on input "Custom (drag-and-drop / HTML)" at bounding box center [543, 101] width 6 height 6
radio input "true"
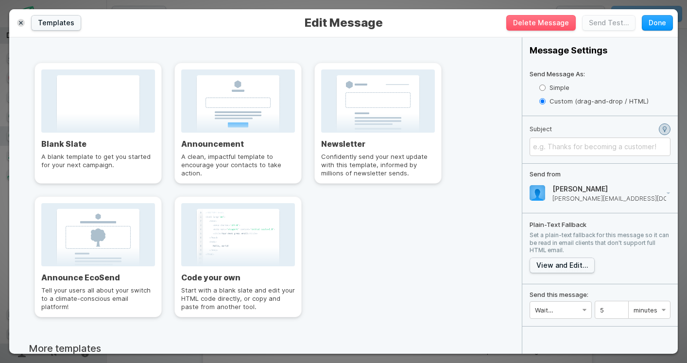
click at [556, 86] on label "Simple" at bounding box center [606, 88] width 132 height 14
click at [546, 86] on input "Simple" at bounding box center [543, 88] width 6 height 6
radio input "true"
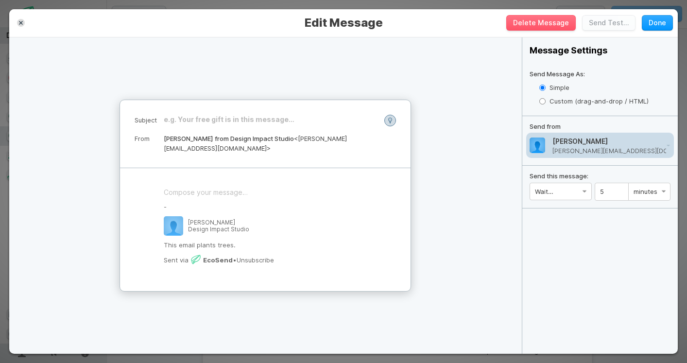
click at [564, 148] on p "[PERSON_NAME][EMAIL_ADDRESS][DOMAIN_NAME]" at bounding box center [630, 151] width 155 height 6
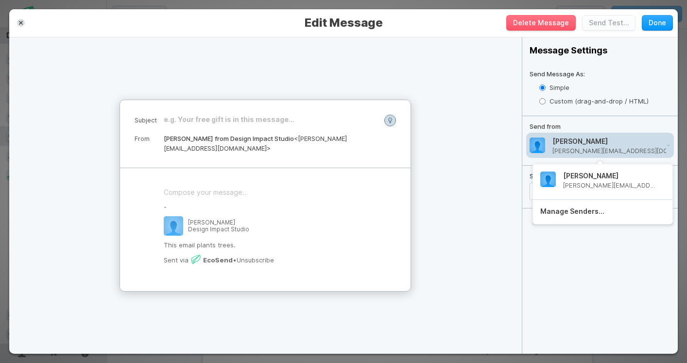
click at [575, 137] on h4 "[PERSON_NAME]" at bounding box center [630, 141] width 155 height 9
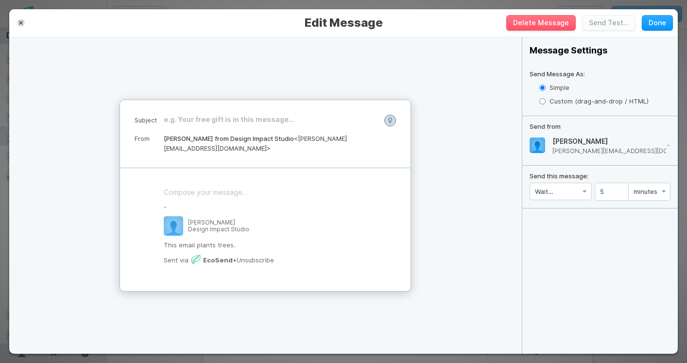
click at [574, 103] on label "Custom (drag-and-drop / HTML)" at bounding box center [606, 101] width 132 height 14
click at [546, 103] on input "Custom (drag-and-drop / HTML)" at bounding box center [543, 101] width 6 height 6
radio input "true"
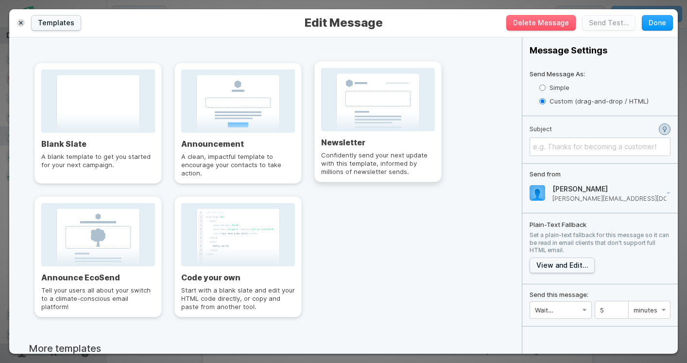
click at [372, 138] on h3 "Newsletter" at bounding box center [378, 143] width 114 height 10
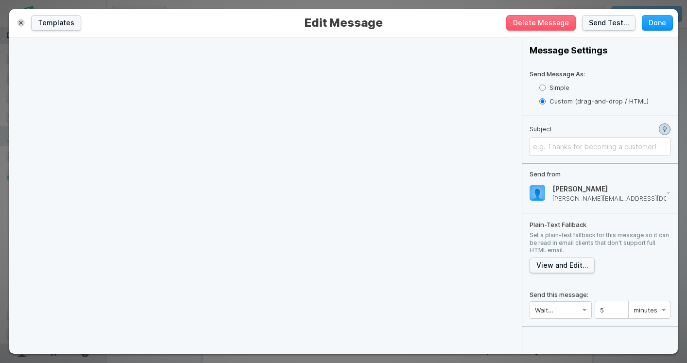
click at [580, 149] on div "﻿" at bounding box center [600, 147] width 134 height 10
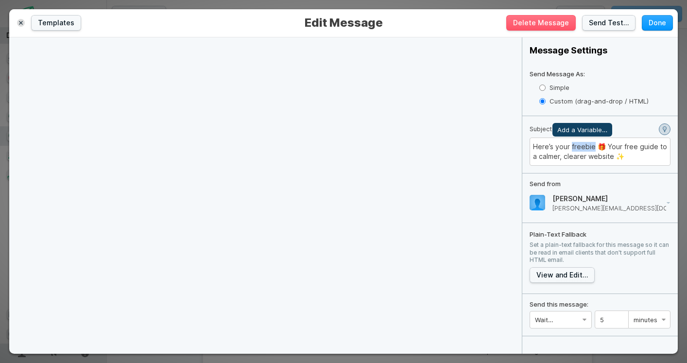
drag, startPoint x: 571, startPoint y: 147, endPoint x: 595, endPoint y: 147, distance: 23.3
click at [595, 147] on span "Here’s your freebie 🎁 Your free guide to a calmer, clearer website ✨" at bounding box center [601, 151] width 136 height 18
drag, startPoint x: 580, startPoint y: 146, endPoint x: 598, endPoint y: 148, distance: 18.0
click at [598, 148] on span "Here’s your 🎁 Your free guide to a calmer, clearer website ✨" at bounding box center [592, 151] width 118 height 18
drag, startPoint x: 580, startPoint y: 146, endPoint x: 574, endPoint y: 145, distance: 6.3
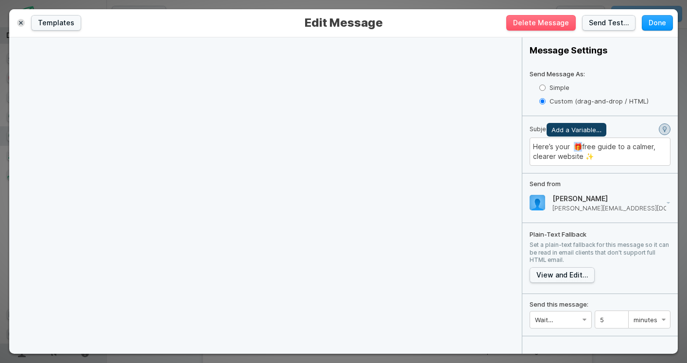
click at [574, 145] on span "Here’s your 🎁free guide to a calmer, clearer website ✨" at bounding box center [595, 151] width 124 height 18
copy span "🎁f"
click at [577, 158] on div "Here’s your free guide to a calmer, clearer website ✨" at bounding box center [600, 151] width 134 height 19
click at [628, 159] on div "Here’s your free guide to a calmer, clearer website 🎁✨" at bounding box center [600, 151] width 134 height 19
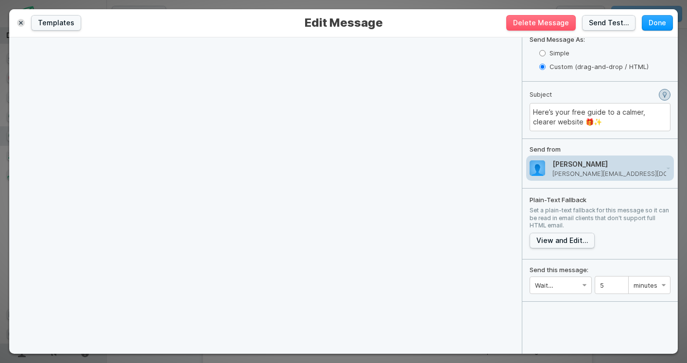
scroll to position [55, 0]
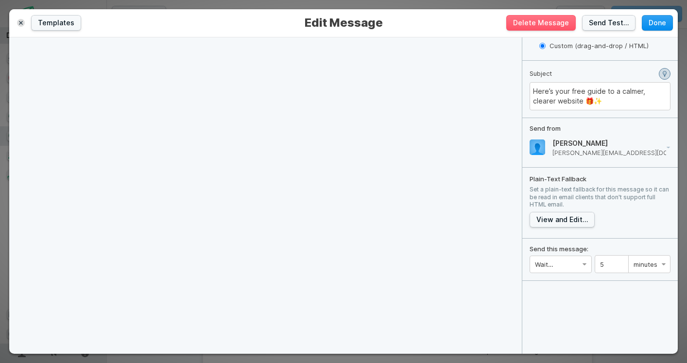
click at [659, 27] on button "Done" at bounding box center [657, 23] width 31 height 16
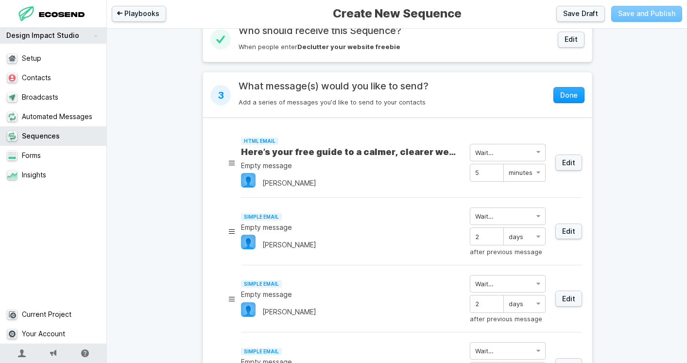
scroll to position [89, 0]
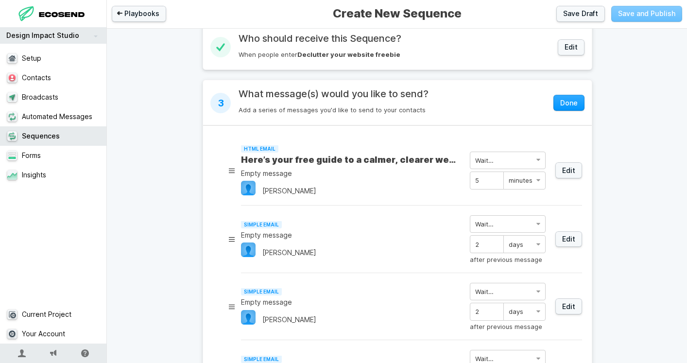
click at [271, 173] on p "Empty message" at bounding box center [350, 173] width 219 height 10
click at [286, 173] on p "Empty message" at bounding box center [350, 173] width 219 height 10
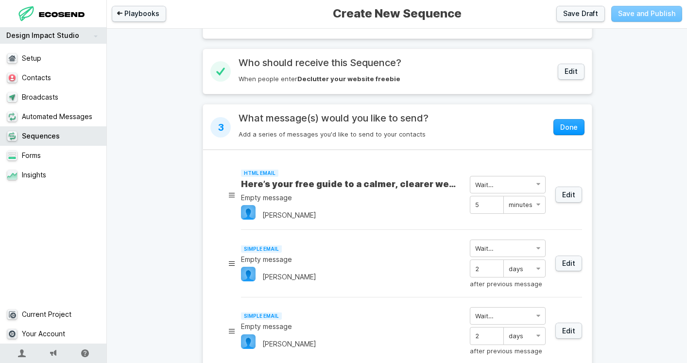
scroll to position [61, 0]
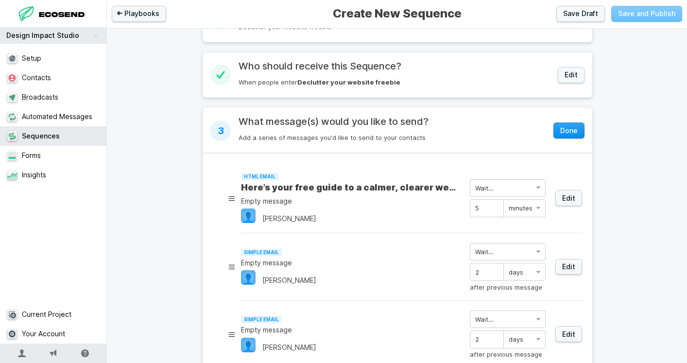
click at [566, 124] on button "Done" at bounding box center [569, 131] width 31 height 16
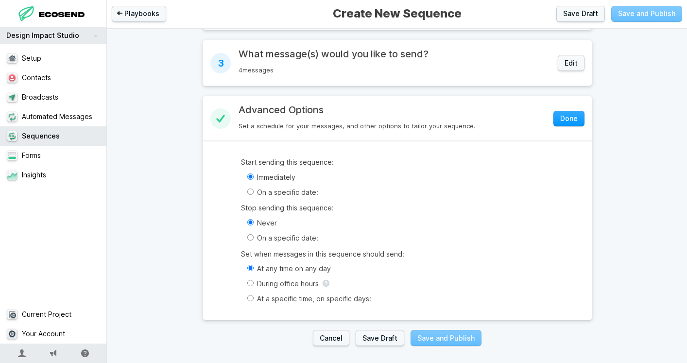
scroll to position [130, 0]
click at [304, 282] on label "During office hours" at bounding box center [411, 283] width 341 height 10
click at [254, 282] on input "During office hours" at bounding box center [250, 282] width 6 height 6
radio input "true"
click at [564, 116] on button "Done" at bounding box center [569, 118] width 31 height 16
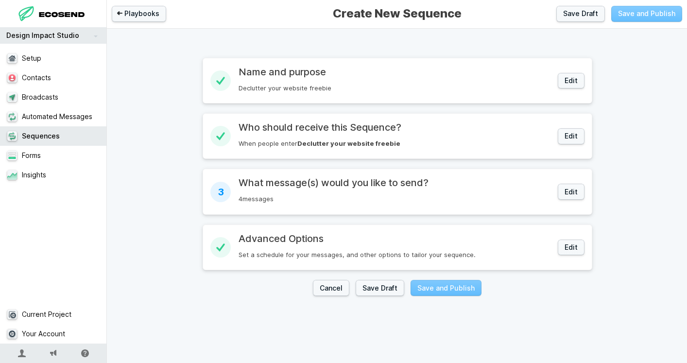
scroll to position [0, 0]
click at [578, 18] on button "Save Draft" at bounding box center [581, 14] width 49 height 16
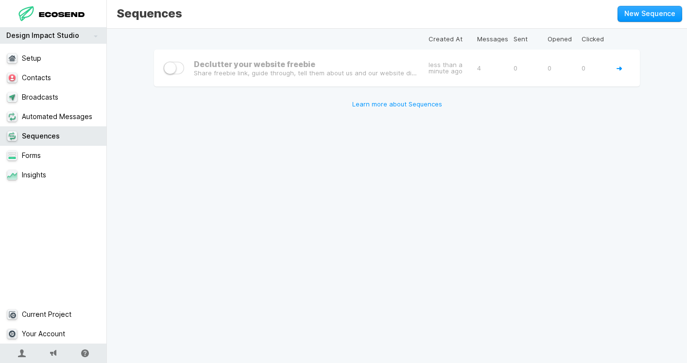
click at [391, 193] on div "Created At Messages Sent Opened Clicked Declutter your website freebie Share fr…" at bounding box center [397, 196] width 580 height 334
click at [316, 73] on div "Share freebie link, guide through, tell them about us and our website diagnosti…" at bounding box center [306, 73] width 225 height 8
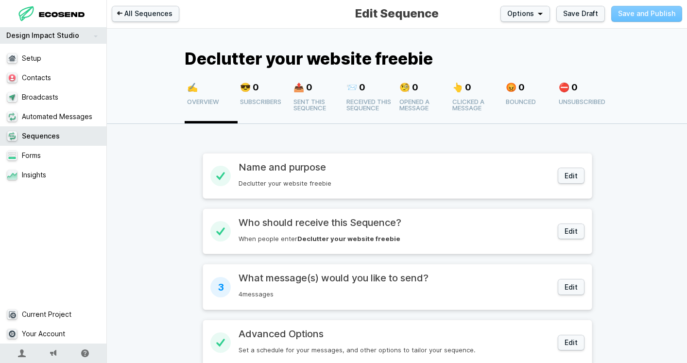
click at [291, 188] on div "Name and purpose Declutter your website freebie" at bounding box center [395, 175] width 313 height 29
click at [564, 181] on button "Edit" at bounding box center [571, 176] width 27 height 16
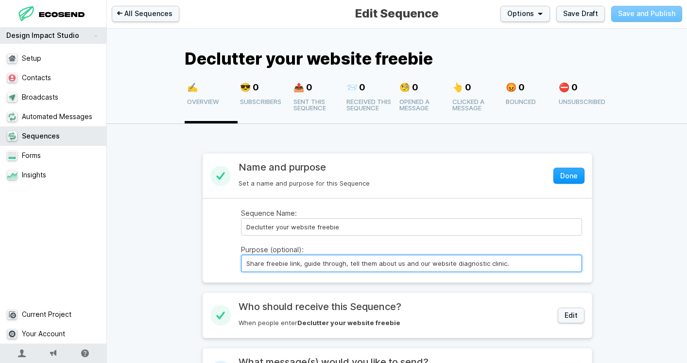
click at [265, 262] on input "Share freebie link, guide through, tell them about us and our website diagnosti…" at bounding box center [411, 264] width 341 height 18
click at [334, 261] on input "Shares the freebie link, guide through, tell them about us and our website diag…" at bounding box center [411, 264] width 341 height 18
click at [318, 264] on input "Shares the freebie link, guides through, tell them about us and our website dia…" at bounding box center [411, 264] width 341 height 18
click at [376, 263] on input "Shares the freebie link and guides through, tell them about us and our website …" at bounding box center [411, 264] width 341 height 18
click at [387, 265] on input "Shares the freebie link and guides through, tell them about us and our website …" at bounding box center [411, 264] width 341 height 18
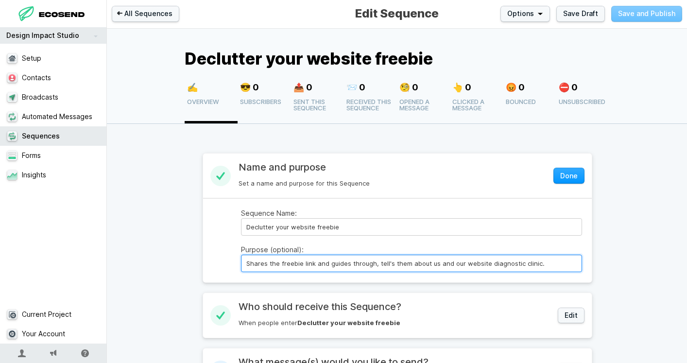
click at [264, 263] on input "Shares the freebie link and guides through, tell's them about us and our websit…" at bounding box center [411, 264] width 341 height 18
type input "Share's the freebie link and guides through, tell's them about us and our websi…"
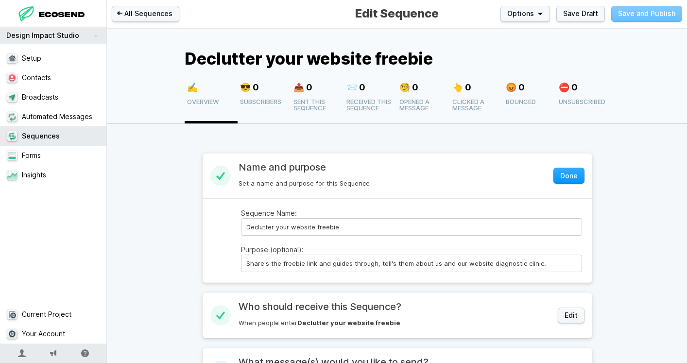
click at [404, 273] on main "Sequence Name: Declutter your website freebie Purpose (optional): Share's the f…" at bounding box center [397, 240] width 389 height 84
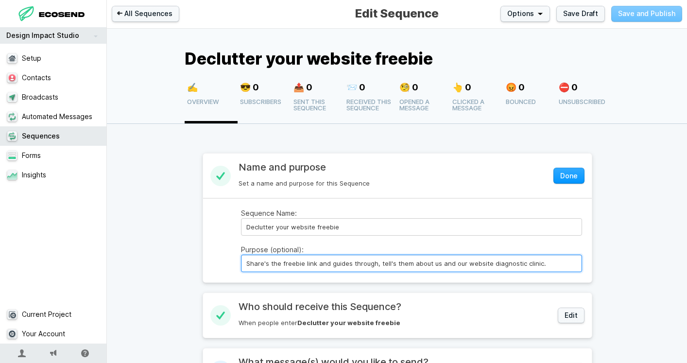
click at [503, 255] on input "Share's the freebie link and guides through, tell's them about us and our websi…" at bounding box center [411, 264] width 341 height 18
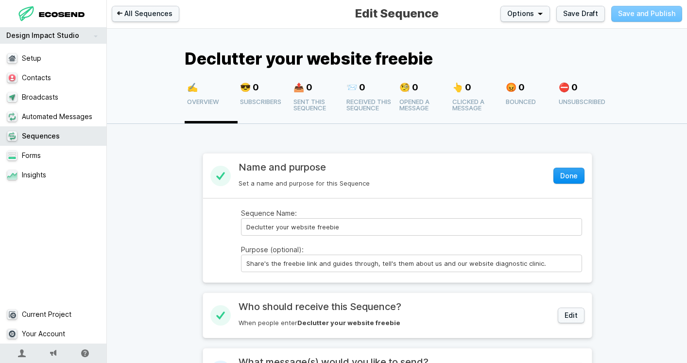
click at [568, 180] on button "Done" at bounding box center [569, 176] width 31 height 16
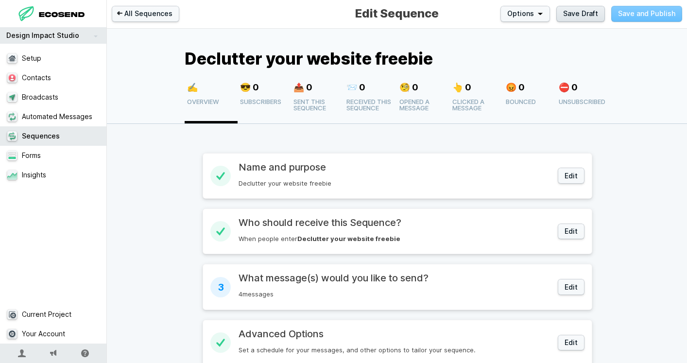
click at [587, 14] on button "Save Draft" at bounding box center [581, 14] width 49 height 16
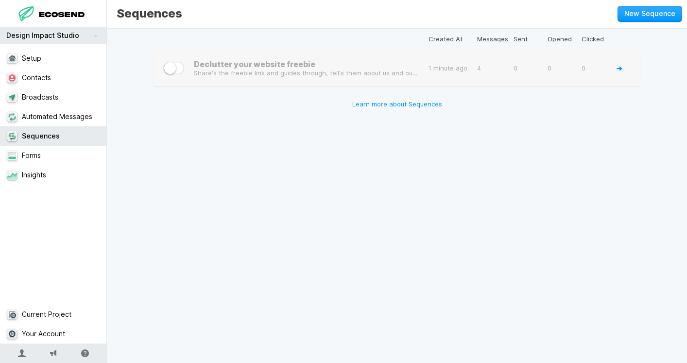
click at [330, 74] on div "Share's the freebie link and guides through, tell's them about us and our websi…" at bounding box center [306, 73] width 225 height 8
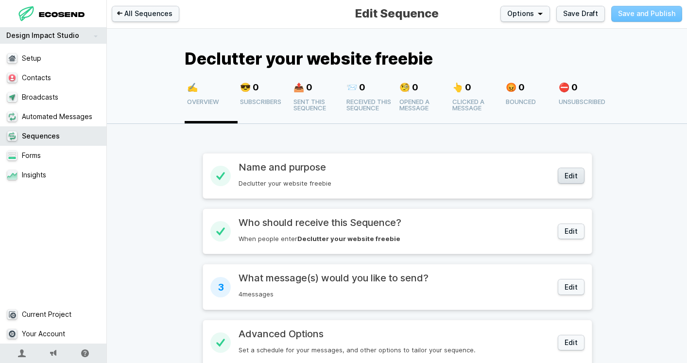
click at [577, 177] on button "Edit" at bounding box center [571, 176] width 27 height 16
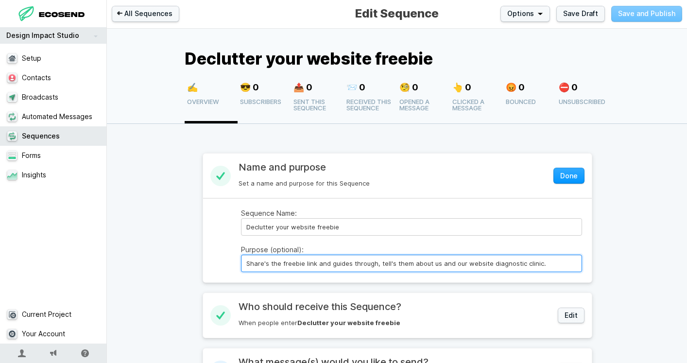
click at [301, 263] on input "Share's the freebie link and guides through, tell's them about us and our websi…" at bounding box center [411, 264] width 341 height 18
paste input "s the freebie link, guides them through it, and introduces"
click at [435, 264] on input "Shares the freebie link, guides them through it, and introduces our website dia…" at bounding box center [411, 264] width 341 height 18
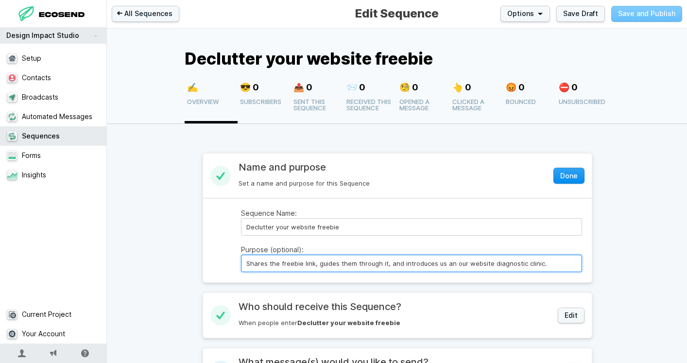
type input "Shares the freebie link, guides them through it, and introduces us an our websi…"
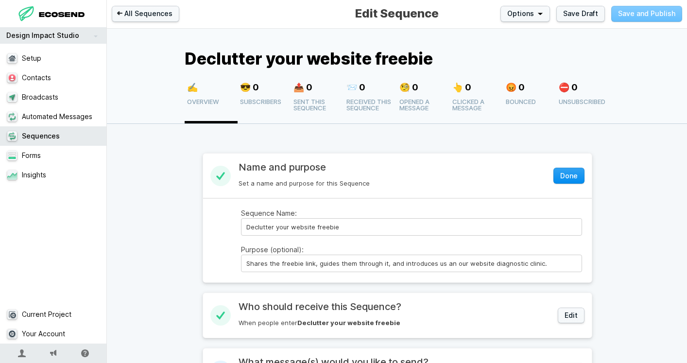
click at [563, 178] on button "Done" at bounding box center [569, 176] width 31 height 16
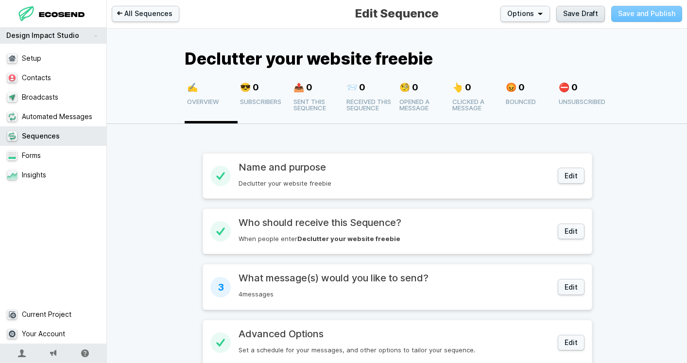
click at [579, 12] on button "Save Draft" at bounding box center [581, 14] width 49 height 16
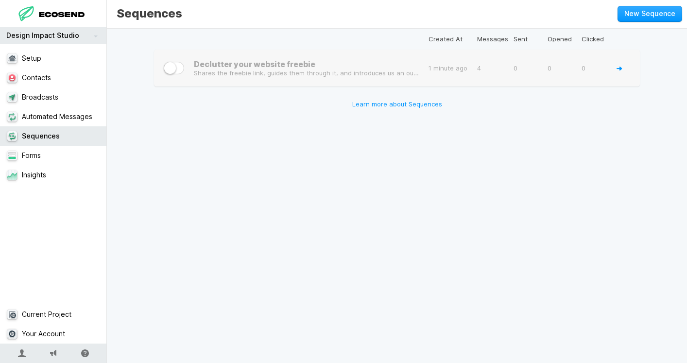
click at [340, 68] on h3 "Declutter your website freebie" at bounding box center [306, 64] width 225 height 10
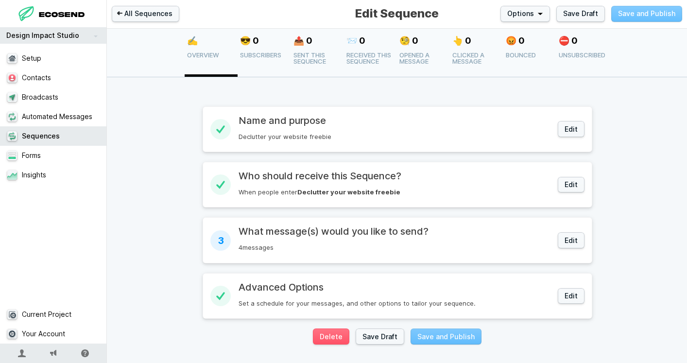
scroll to position [47, 0]
click at [327, 239] on div "What message(s) would you like to send? 4 messages" at bounding box center [395, 239] width 313 height 29
click at [576, 234] on button "Edit" at bounding box center [571, 240] width 27 height 16
select select "1"
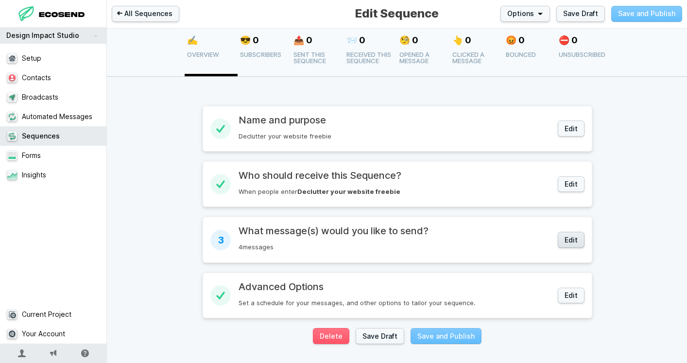
select select "day"
select select "1"
select select "day"
select select "1"
select select "day"
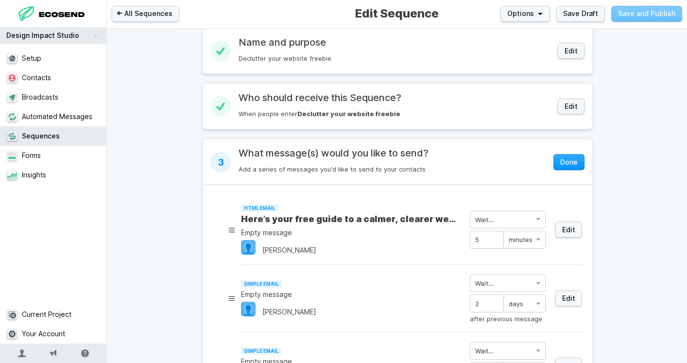
scroll to position [130, 0]
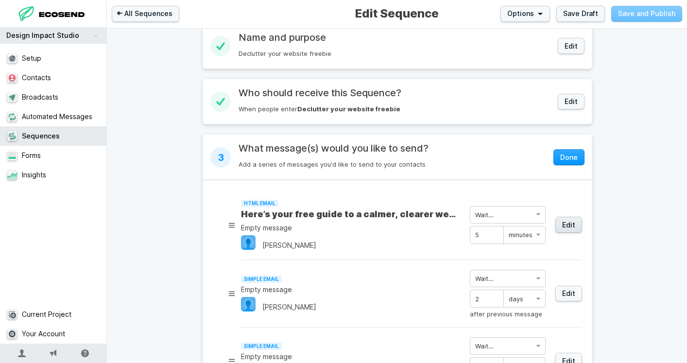
click at [579, 229] on link "Edit" at bounding box center [569, 225] width 27 height 16
select select "1"
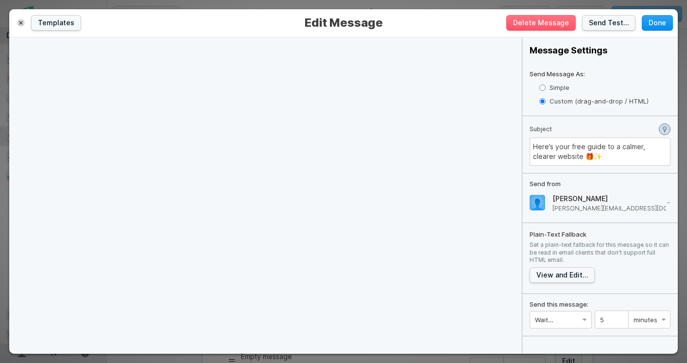
click at [664, 18] on button "Done" at bounding box center [657, 23] width 31 height 16
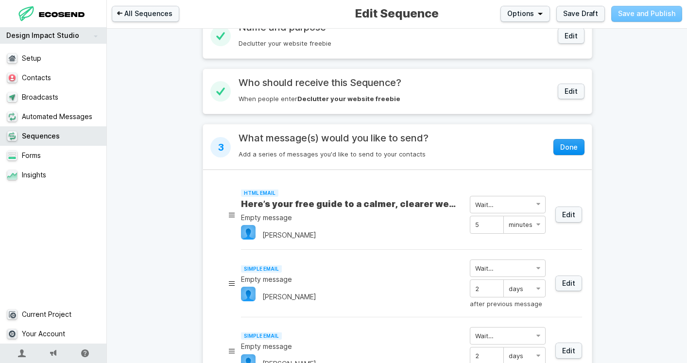
click at [562, 149] on button "Done" at bounding box center [569, 147] width 31 height 16
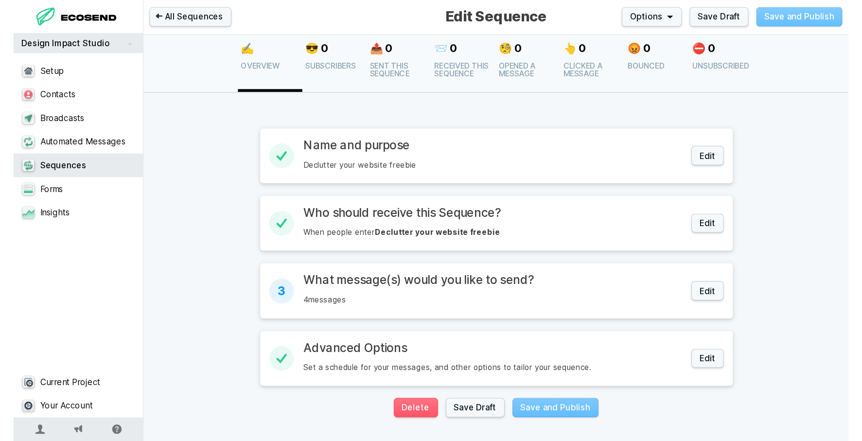
scroll to position [47, 0]
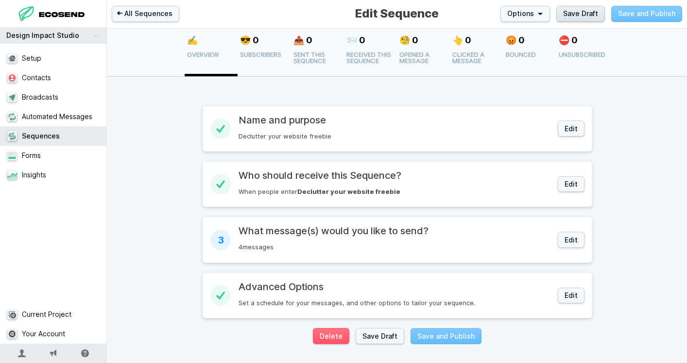
click at [592, 14] on button "Save Draft" at bounding box center [581, 14] width 49 height 16
